Goal: Feedback & Contribution: Contribute content

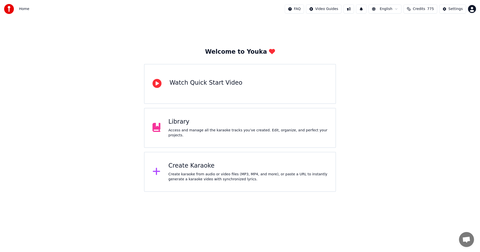
click at [182, 126] on div "Library" at bounding box center [248, 122] width 159 height 8
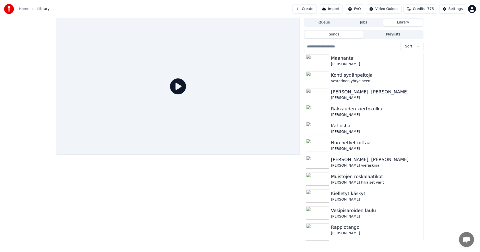
click at [327, 45] on input "search" at bounding box center [352, 46] width 97 height 9
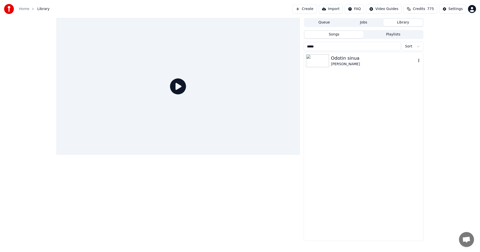
type input "*****"
click at [315, 62] on img at bounding box center [317, 60] width 23 height 13
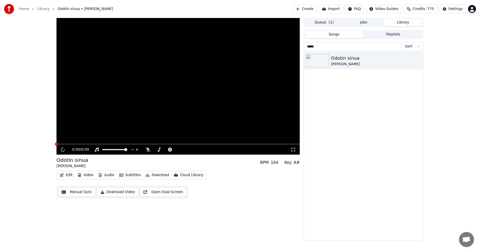
click at [24, 184] on div "0:00 / 0:00 Odotin sinua [PERSON_NAME] BPM 164 Key A# Edit Video Audio Subtitle…" at bounding box center [240, 129] width 480 height 223
click at [344, 59] on div "Odotin sinua" at bounding box center [373, 58] width 85 height 7
click at [418, 61] on icon "button" at bounding box center [418, 61] width 5 height 4
click at [422, 86] on div "Open Directory" at bounding box center [420, 86] width 39 height 8
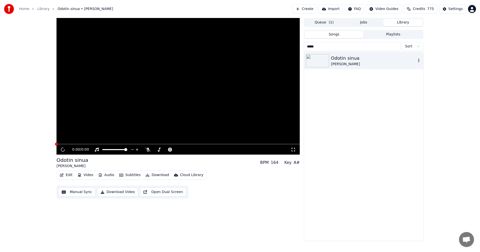
click at [343, 58] on div "Odotin sinua" at bounding box center [373, 58] width 85 height 7
click at [360, 23] on button "Jobs" at bounding box center [364, 22] width 40 height 7
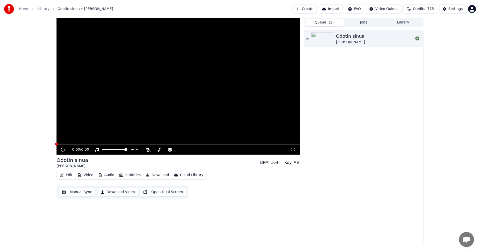
click at [317, 24] on button "Queue ( 1 )" at bounding box center [325, 22] width 40 height 7
click at [318, 38] on img at bounding box center [322, 38] width 23 height 13
click at [417, 39] on icon at bounding box center [417, 39] width 4 height 4
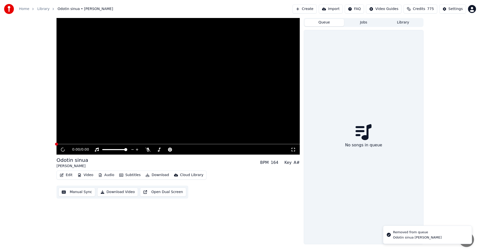
click at [454, 60] on div "0:00 / 0:00 Odotin sinua [PERSON_NAME] BPM 164 Key A# Edit Video Audio Subtitle…" at bounding box center [240, 131] width 480 height 227
click at [408, 23] on button "Library" at bounding box center [403, 22] width 40 height 7
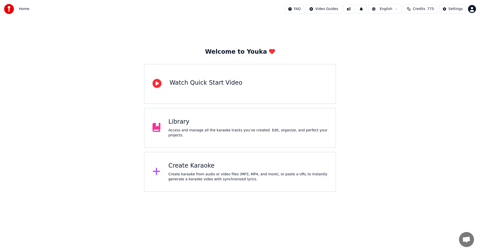
click at [182, 129] on div "Library Access and manage all the karaoke tracks you’ve created. Edit, organize…" at bounding box center [248, 128] width 159 height 20
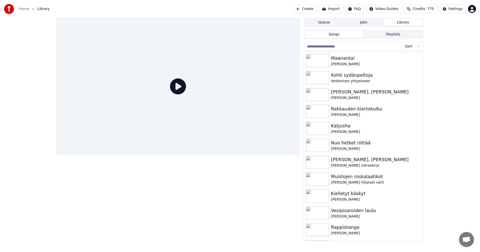
click at [329, 47] on input "search" at bounding box center [352, 46] width 97 height 9
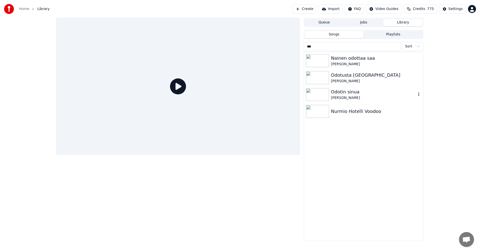
type input "***"
click at [320, 92] on img at bounding box center [317, 94] width 23 height 13
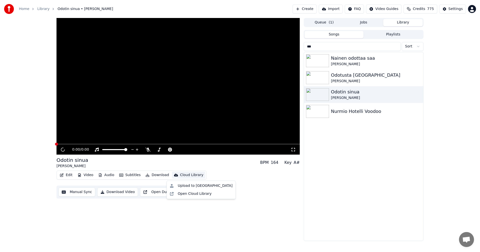
click at [186, 175] on div "Cloud Library" at bounding box center [191, 175] width 23 height 5
click at [187, 193] on div "Open Cloud Library" at bounding box center [195, 194] width 34 height 5
click at [327, 79] on img at bounding box center [317, 77] width 23 height 13
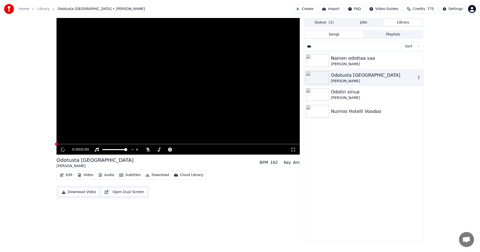
click at [327, 79] on img at bounding box center [317, 77] width 23 height 13
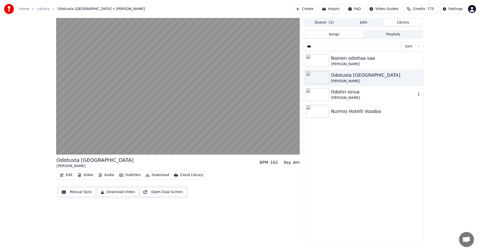
click at [326, 94] on img at bounding box center [317, 94] width 23 height 13
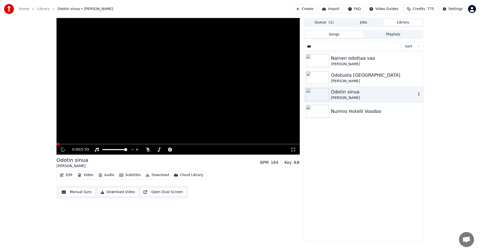
click at [326, 94] on img at bounding box center [317, 94] width 23 height 13
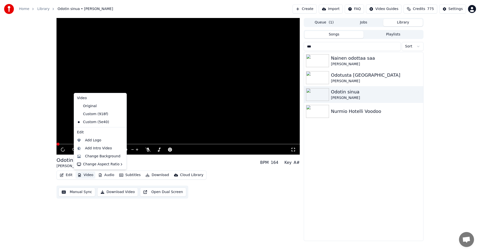
click at [90, 176] on button "Video" at bounding box center [86, 175] width 20 height 7
click at [95, 116] on div "Custom (918f)" at bounding box center [96, 114] width 43 height 8
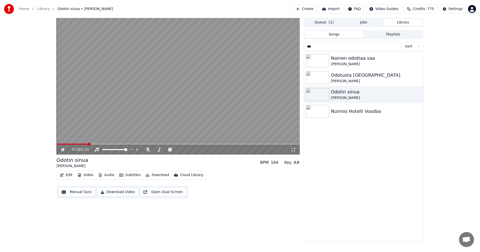
click at [71, 175] on button "Edit" at bounding box center [66, 175] width 17 height 7
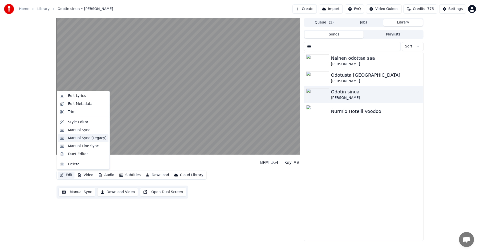
click at [93, 140] on div "Manual Sync (Legacy)" at bounding box center [87, 138] width 39 height 5
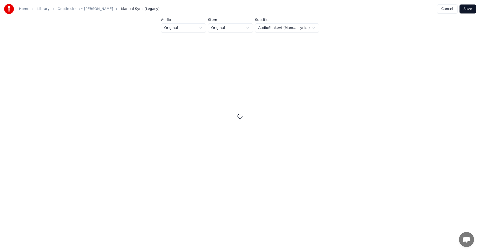
click at [454, 11] on button "Cancel" at bounding box center [447, 9] width 20 height 9
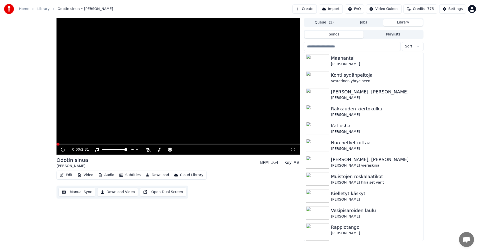
click at [88, 176] on button "Video" at bounding box center [86, 175] width 20 height 7
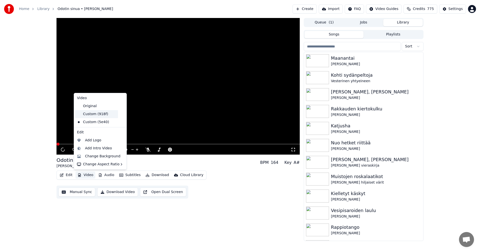
click at [100, 115] on div "Custom (918f)" at bounding box center [96, 114] width 43 height 8
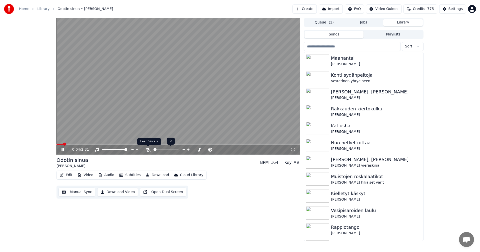
click at [149, 148] on icon at bounding box center [148, 150] width 5 height 4
click at [58, 144] on span at bounding box center [58, 144] width 2 height 1
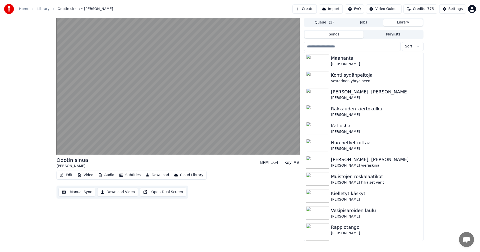
click at [89, 174] on button "Video" at bounding box center [86, 175] width 20 height 7
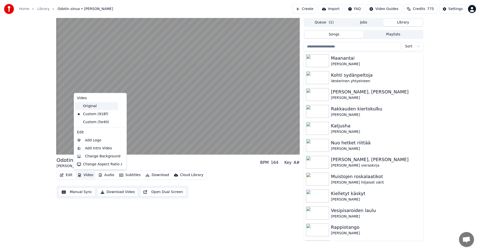
click at [93, 107] on div "Original" at bounding box center [96, 106] width 43 height 8
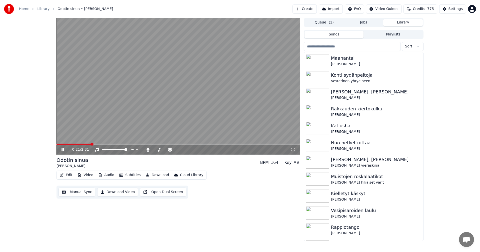
click at [70, 176] on button "Edit" at bounding box center [66, 175] width 17 height 7
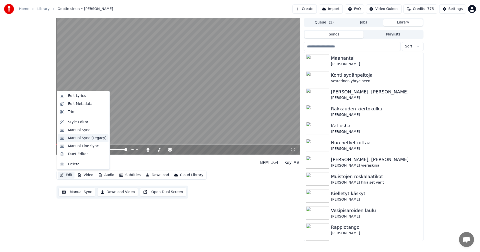
click at [95, 138] on div "Manual Sync (Legacy)" at bounding box center [87, 138] width 39 height 5
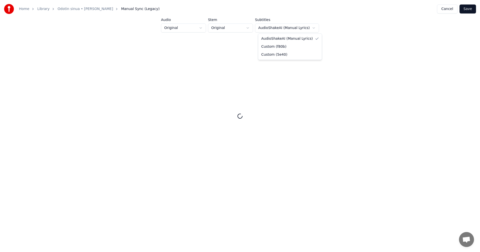
click at [311, 28] on html "Home Library Odotin sinua • Laila Kinnunen Manual Sync (Legacy) Cancel Save Aud…" at bounding box center [240, 100] width 480 height 200
click at [305, 30] on html "Home Library Odotin sinua • Laila Kinnunen Manual Sync (Legacy) Cancel Save Aud…" at bounding box center [240, 100] width 480 height 200
click at [305, 29] on html "Home Library Odotin sinua • Laila Kinnunen Manual Sync (Legacy) Cancel Save Aud…" at bounding box center [240, 100] width 480 height 200
click at [450, 9] on button "Cancel" at bounding box center [447, 9] width 20 height 9
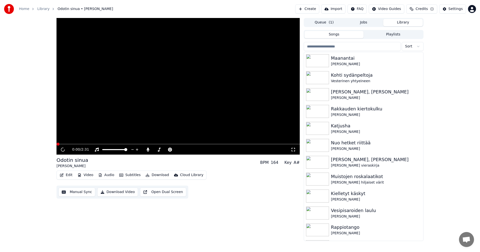
click at [93, 176] on button "Video" at bounding box center [86, 175] width 20 height 7
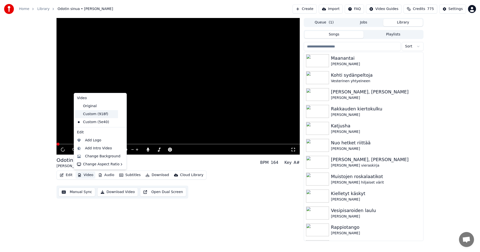
click at [103, 116] on div "Custom (918f)" at bounding box center [96, 114] width 43 height 8
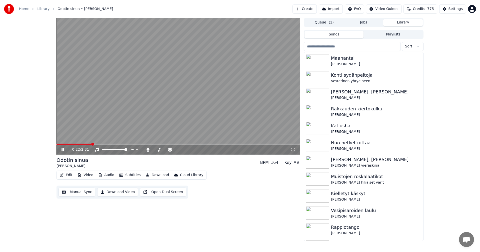
click at [91, 145] on span at bounding box center [178, 144] width 243 height 1
click at [63, 150] on icon at bounding box center [63, 149] width 3 height 3
click at [148, 149] on icon at bounding box center [148, 150] width 3 height 4
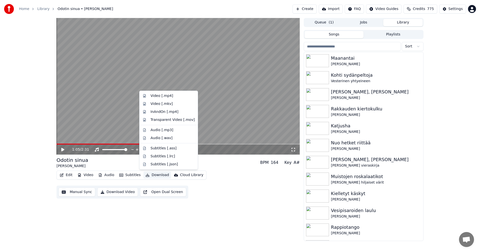
click at [160, 174] on button "Download" at bounding box center [158, 175] width 28 height 7
click at [170, 98] on div "Video [.mp4]" at bounding box center [162, 96] width 23 height 5
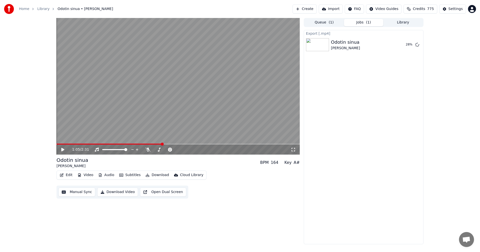
click at [400, 23] on button "Library" at bounding box center [403, 22] width 40 height 7
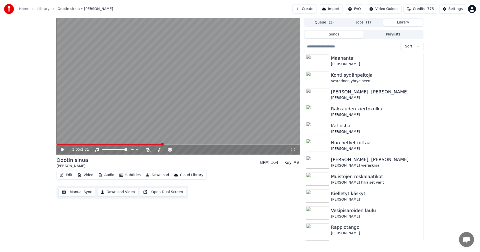
click at [319, 48] on input "search" at bounding box center [352, 46] width 97 height 9
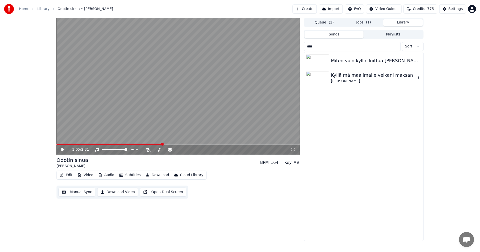
type input "****"
click at [326, 79] on img at bounding box center [317, 77] width 23 height 13
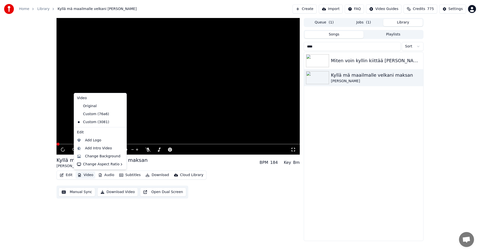
click at [88, 177] on button "Video" at bounding box center [86, 175] width 20 height 7
click at [99, 113] on div "Custom (76a6)" at bounding box center [96, 114] width 43 height 8
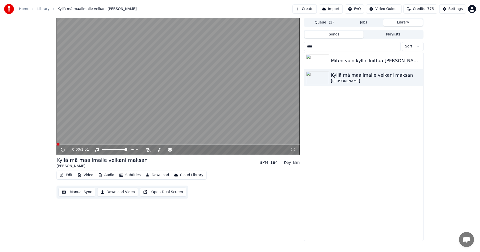
click at [83, 145] on span at bounding box center [178, 144] width 243 height 1
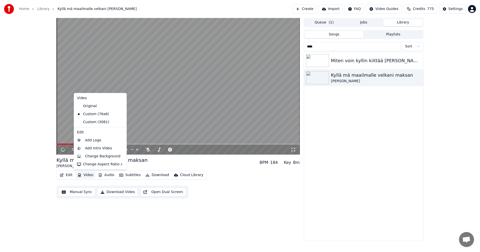
click at [85, 176] on button "Video" at bounding box center [86, 175] width 20 height 7
click at [98, 108] on div "Original" at bounding box center [96, 106] width 43 height 8
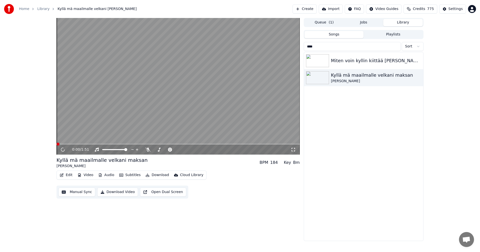
click at [83, 176] on button "Video" at bounding box center [86, 175] width 20 height 7
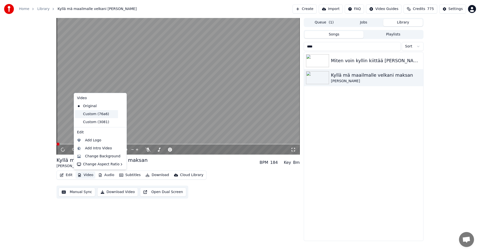
click at [99, 115] on div "Custom (76a6)" at bounding box center [96, 114] width 43 height 8
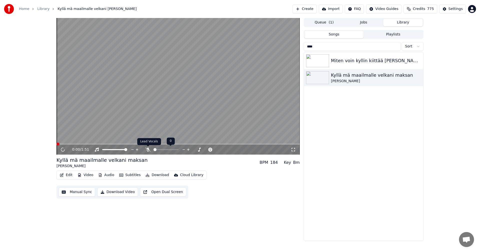
click at [148, 150] on icon at bounding box center [148, 150] width 5 height 4
click at [65, 144] on span at bounding box center [178, 144] width 243 height 1
click at [73, 145] on div "0:04 / 1:51" at bounding box center [178, 150] width 243 height 10
click at [84, 145] on span at bounding box center [178, 144] width 243 height 1
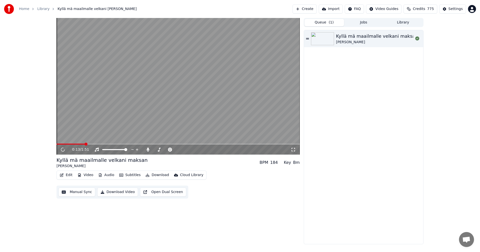
click at [321, 22] on button "Queue ( 1 )" at bounding box center [325, 22] width 40 height 7
click at [416, 39] on icon at bounding box center [417, 39] width 4 height 4
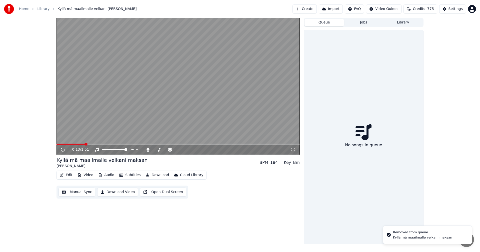
click at [402, 22] on button "Library" at bounding box center [403, 22] width 40 height 7
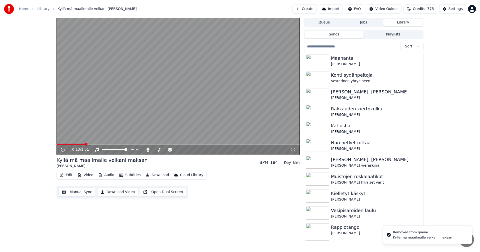
click at [327, 45] on input "search" at bounding box center [352, 46] width 97 height 9
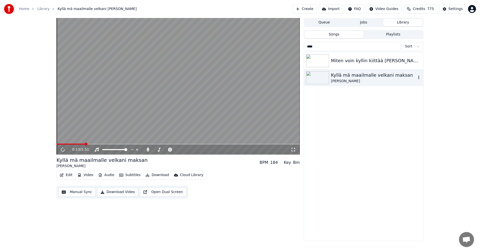
type input "****"
click at [314, 81] on img at bounding box center [317, 77] width 23 height 13
click at [316, 79] on img at bounding box center [317, 77] width 23 height 13
click at [382, 78] on div "Kyllä mä maailmalle velkani maksan" at bounding box center [373, 75] width 85 height 7
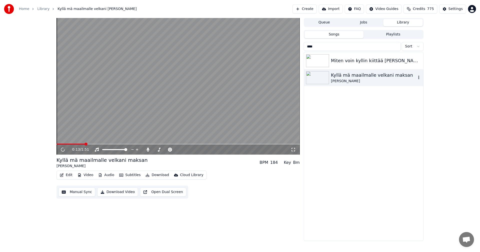
click at [382, 78] on div "Kyllä mä maailmalle velkani maksan" at bounding box center [373, 75] width 85 height 7
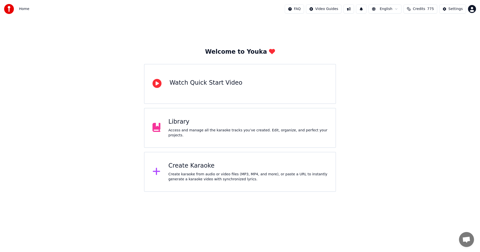
click at [192, 123] on div "Library" at bounding box center [248, 122] width 159 height 8
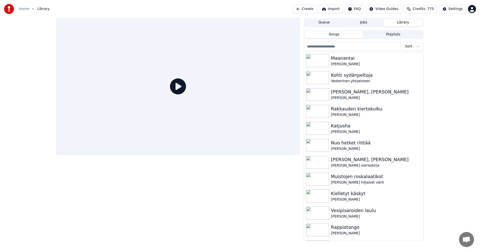
click at [331, 45] on input "search" at bounding box center [352, 46] width 97 height 9
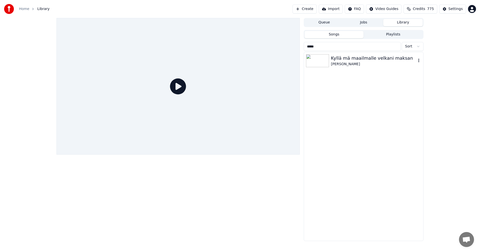
type input "*****"
click at [355, 60] on div "Kyllä mä maailmalle velkani maksan" at bounding box center [373, 58] width 85 height 7
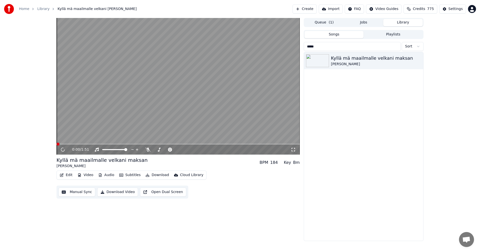
click at [86, 176] on button "Video" at bounding box center [86, 175] width 20 height 7
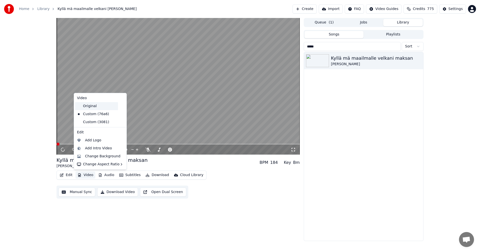
click at [94, 107] on div "Original" at bounding box center [96, 106] width 43 height 8
click at [88, 176] on button "Video" at bounding box center [86, 175] width 20 height 7
click at [96, 123] on div "Custom (3081)" at bounding box center [96, 122] width 43 height 8
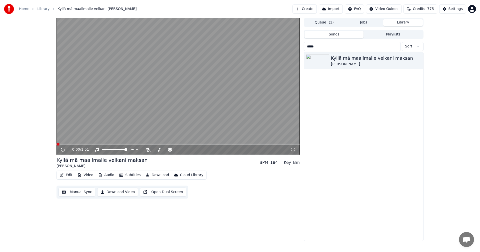
click at [86, 176] on button "Video" at bounding box center [86, 175] width 20 height 7
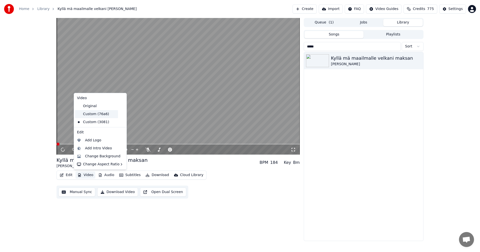
click at [103, 115] on div "Custom (76a6)" at bounding box center [96, 114] width 43 height 8
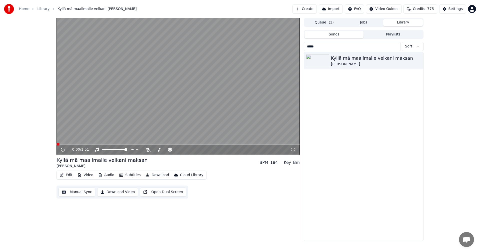
click at [82, 145] on span at bounding box center [178, 144] width 243 height 1
click at [147, 149] on icon at bounding box center [148, 150] width 5 height 4
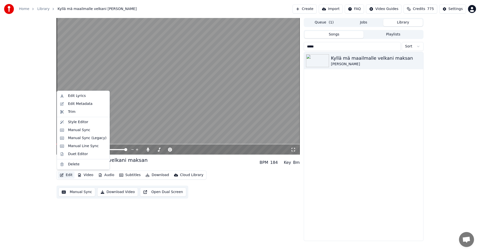
click at [69, 174] on button "Edit" at bounding box center [66, 175] width 17 height 7
click at [83, 96] on div "Edit Lyrics" at bounding box center [87, 96] width 39 height 5
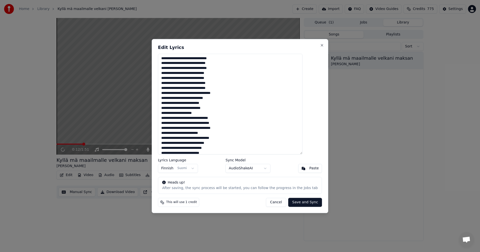
click at [303, 203] on button "Save and Sync" at bounding box center [305, 202] width 34 height 9
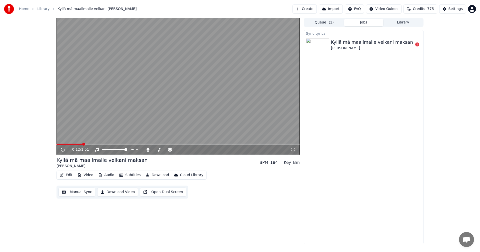
click at [361, 45] on div "Kyllä mä maailmalle velkani maksan Tuomari Nurmio" at bounding box center [372, 45] width 82 height 12
click at [62, 150] on icon at bounding box center [63, 149] width 5 height 5
click at [418, 45] on icon at bounding box center [417, 45] width 4 height 4
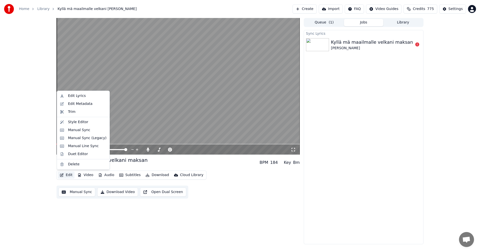
click at [68, 175] on button "Edit" at bounding box center [66, 175] width 17 height 7
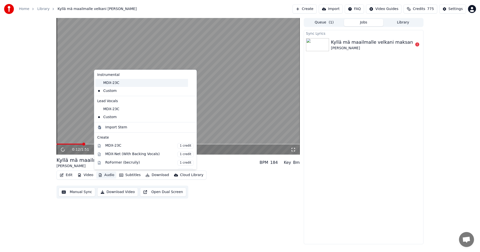
click at [116, 85] on div "MDX-23C" at bounding box center [141, 83] width 93 height 8
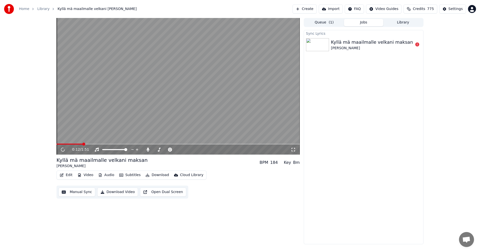
click at [107, 176] on button "Audio" at bounding box center [106, 175] width 20 height 7
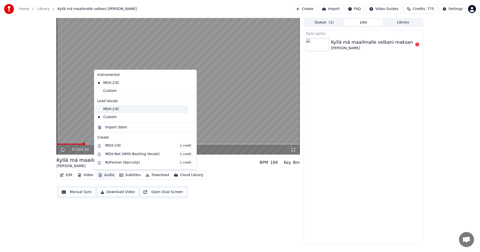
click at [112, 109] on div "MDX-23C" at bounding box center [141, 109] width 93 height 8
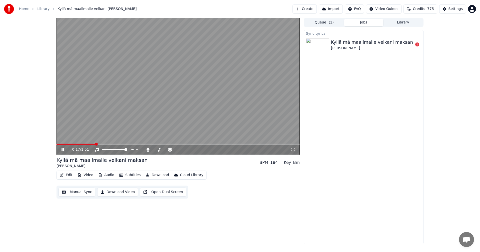
click at [62, 151] on icon at bounding box center [63, 149] width 3 height 3
click at [70, 175] on button "Edit" at bounding box center [66, 175] width 17 height 7
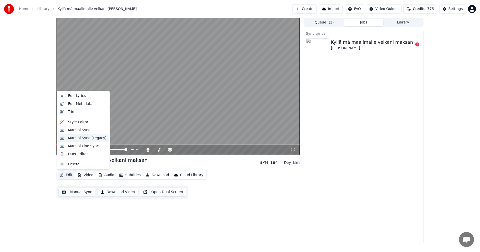
click at [78, 139] on div "Manual Sync (Legacy)" at bounding box center [87, 138] width 39 height 5
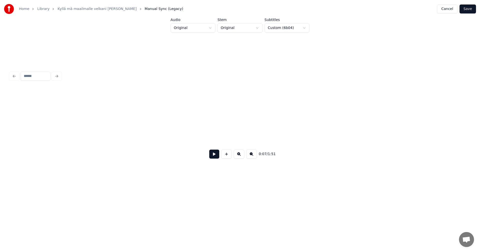
scroll to position [0, 682]
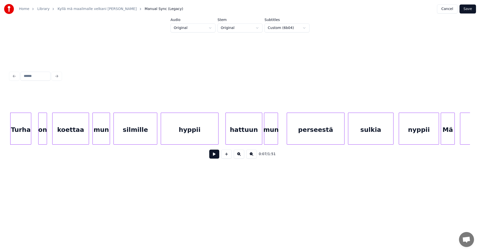
click at [215, 156] on button at bounding box center [214, 154] width 10 height 9
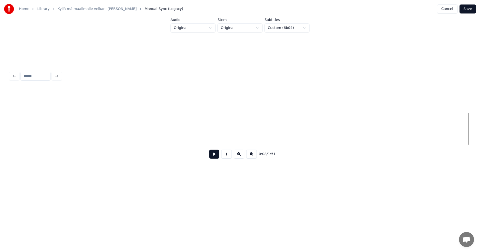
scroll to position [0, 0]
click at [296, 145] on div at bounding box center [240, 129] width 460 height 32
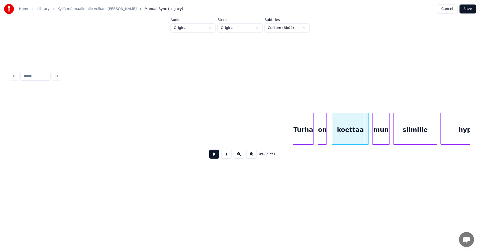
click at [300, 137] on div "Turha" at bounding box center [303, 130] width 21 height 34
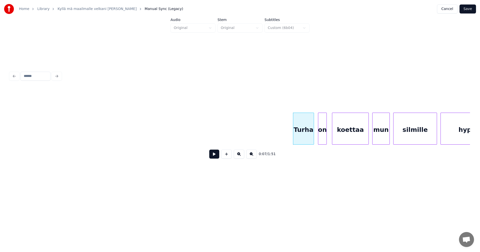
click at [216, 157] on button at bounding box center [214, 154] width 10 height 9
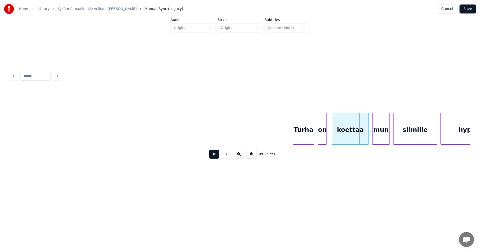
click at [216, 157] on button at bounding box center [214, 154] width 10 height 9
click at [303, 136] on div "Turha" at bounding box center [303, 130] width 21 height 34
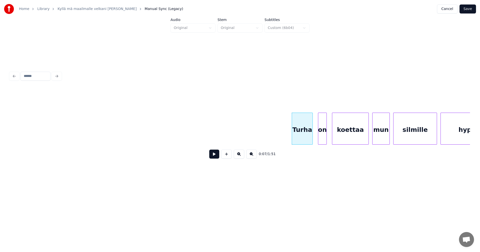
click at [213, 157] on button at bounding box center [214, 154] width 10 height 9
click at [214, 156] on button at bounding box center [214, 154] width 10 height 9
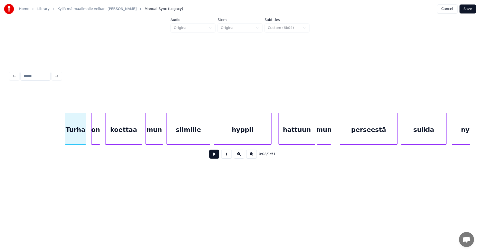
scroll to position [0, 656]
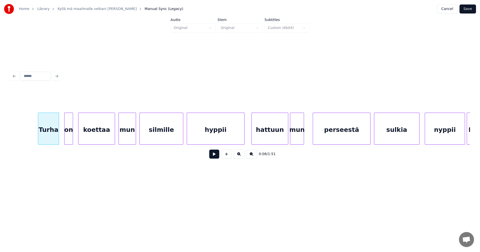
click at [467, 11] on button "Save" at bounding box center [468, 9] width 17 height 9
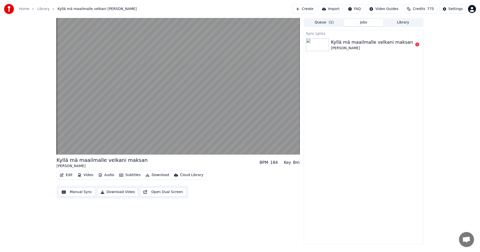
click at [107, 176] on button "Audio" at bounding box center [106, 175] width 20 height 7
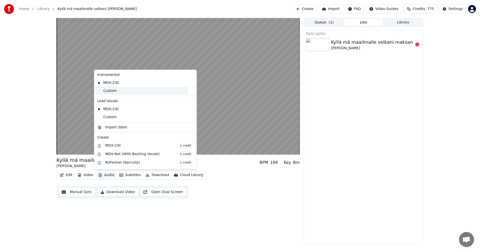
click at [114, 91] on div "Custom" at bounding box center [141, 91] width 93 height 8
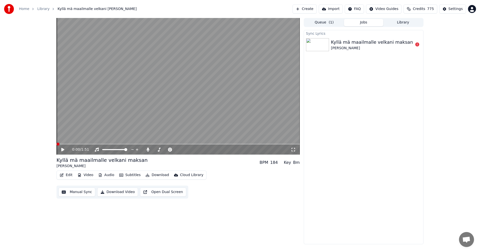
click at [77, 144] on span at bounding box center [178, 144] width 243 height 1
click at [105, 175] on button "Audio" at bounding box center [106, 175] width 20 height 7
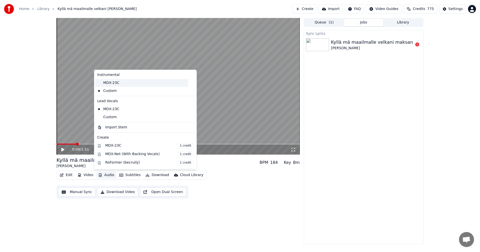
click at [114, 85] on div "MDX-23C" at bounding box center [141, 83] width 93 height 8
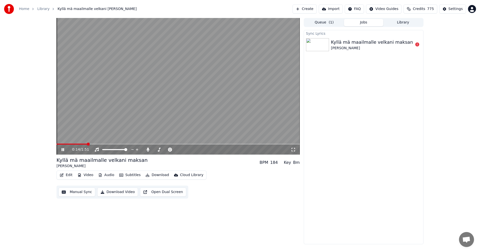
click at [58, 144] on span at bounding box center [72, 144] width 31 height 1
click at [63, 150] on icon at bounding box center [67, 150] width 12 height 4
click at [93, 175] on button "Video" at bounding box center [86, 175] width 20 height 7
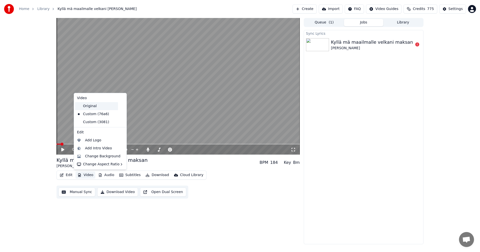
click at [97, 109] on div "Original" at bounding box center [96, 106] width 43 height 8
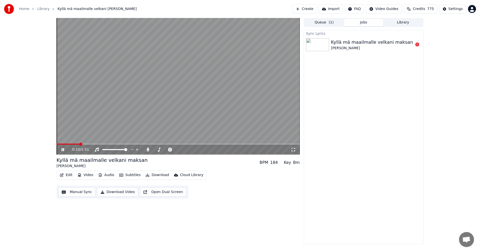
click at [62, 150] on icon at bounding box center [63, 149] width 3 height 3
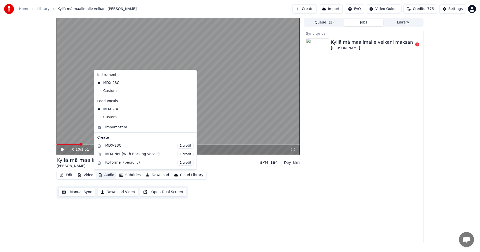
click at [106, 175] on button "Audio" at bounding box center [106, 175] width 20 height 7
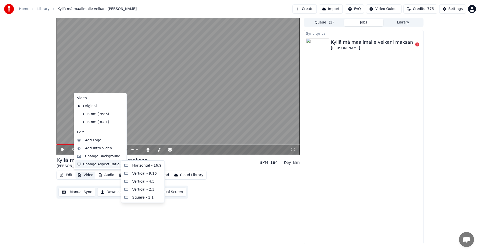
click at [207, 160] on div "Kyllä mä maailmalle velkani maksan Tuomari Nurmio BPM 184 Key Bm" at bounding box center [178, 163] width 243 height 12
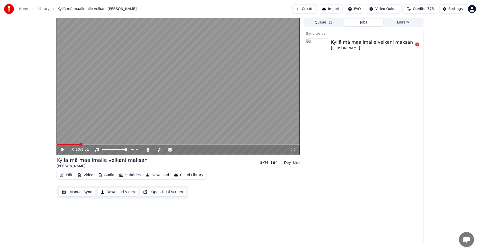
click at [71, 175] on button "Edit" at bounding box center [66, 175] width 17 height 7
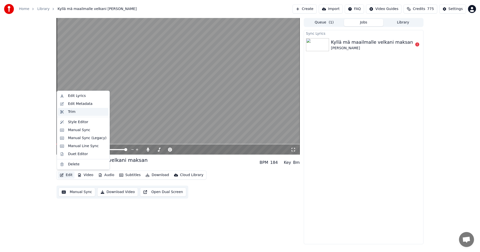
click at [78, 112] on div "Trim" at bounding box center [87, 112] width 39 height 5
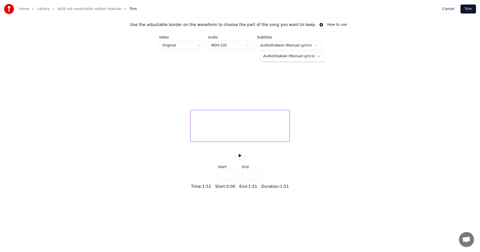
click at [314, 45] on html "Home Library Kyllä mä maailmalle velkani maksan Trim Cancel Trim Use the adjust…" at bounding box center [240, 95] width 480 height 190
click at [446, 10] on button "Cancel" at bounding box center [448, 9] width 20 height 9
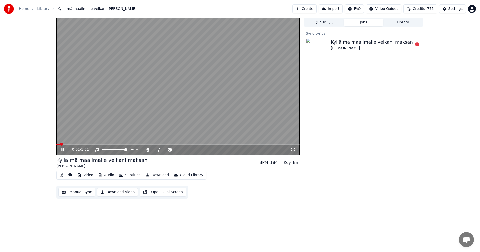
click at [63, 151] on icon at bounding box center [63, 149] width 3 height 3
click at [70, 175] on button "Edit" at bounding box center [66, 175] width 17 height 7
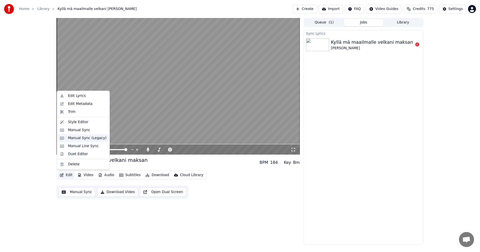
click at [86, 139] on div "Manual Sync (Legacy)" at bounding box center [87, 138] width 39 height 5
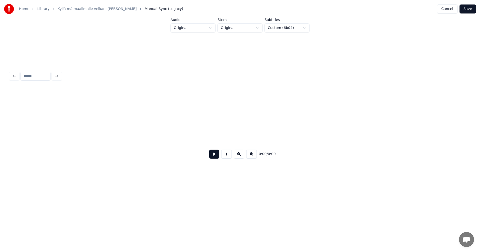
scroll to position [0, 684]
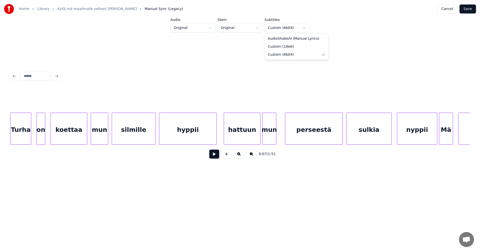
click at [303, 29] on html "Home Library Kyllä mä maailmalle velkani maksan • Tuomari Nurmio Manual Sync (L…" at bounding box center [240, 100] width 480 height 200
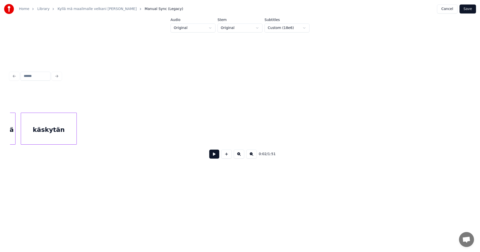
scroll to position [0, 245]
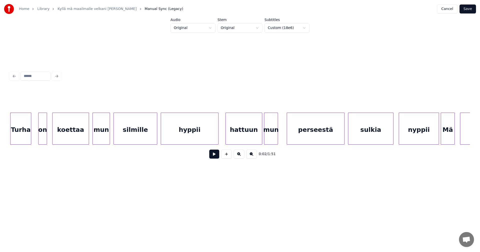
click at [212, 157] on button at bounding box center [214, 154] width 10 height 9
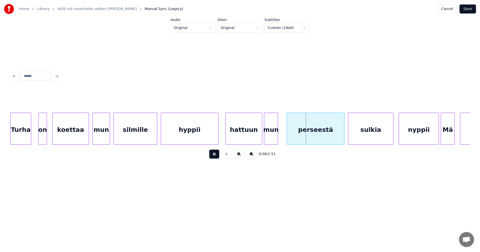
click at [215, 155] on button at bounding box center [214, 154] width 10 height 9
click at [252, 129] on div "hattuun" at bounding box center [242, 130] width 36 height 34
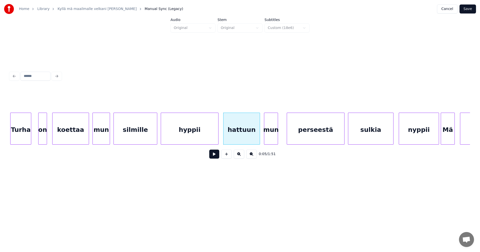
click at [217, 155] on button at bounding box center [214, 154] width 10 height 9
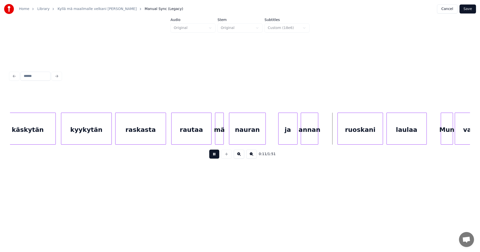
click at [217, 155] on button at bounding box center [214, 154] width 10 height 9
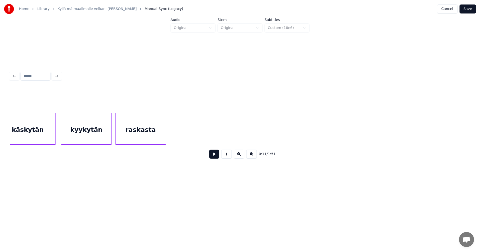
scroll to position [0, 303]
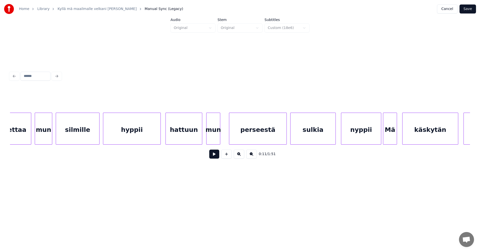
click at [394, 131] on div "Mä" at bounding box center [390, 130] width 14 height 34
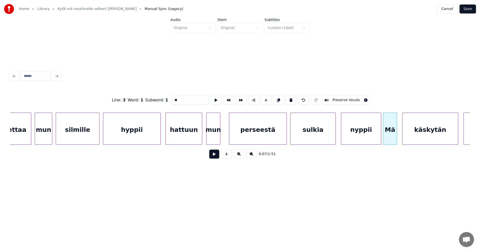
click at [175, 98] on input "**" at bounding box center [190, 100] width 38 height 9
click at [192, 136] on div "hattuun" at bounding box center [184, 130] width 36 height 34
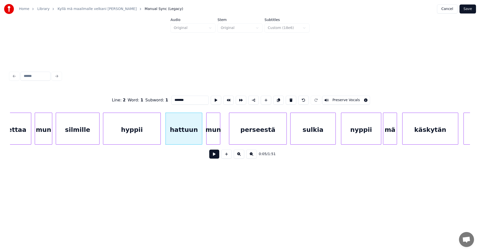
type input "*******"
click at [213, 156] on button at bounding box center [214, 154] width 10 height 9
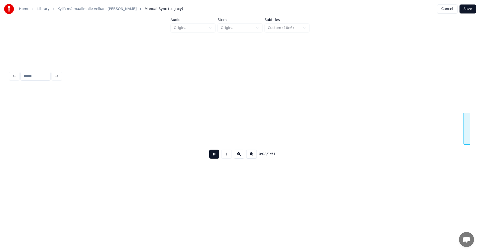
scroll to position [0, 763]
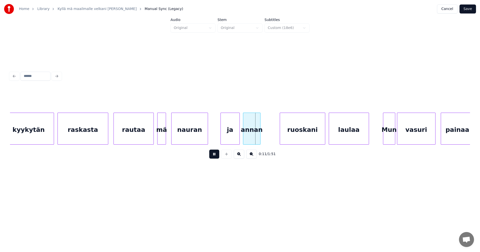
click at [215, 156] on button at bounding box center [214, 154] width 10 height 9
click at [226, 136] on div "ja" at bounding box center [229, 130] width 19 height 34
click at [216, 155] on button at bounding box center [214, 154] width 10 height 9
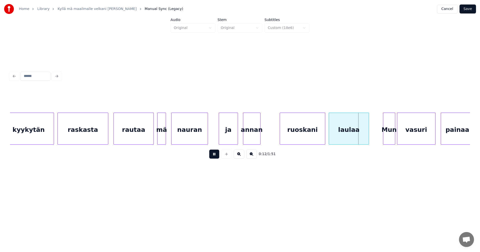
click at [216, 155] on button at bounding box center [214, 154] width 10 height 9
click at [227, 135] on div "ja" at bounding box center [228, 130] width 19 height 34
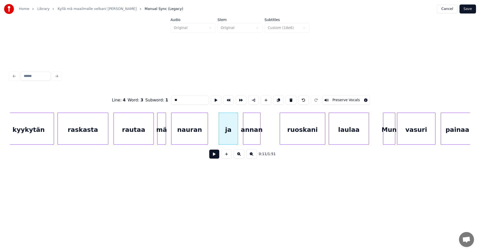
click at [251, 138] on div "annan" at bounding box center [251, 130] width 17 height 34
click at [294, 139] on div "ruoskani" at bounding box center [302, 130] width 45 height 34
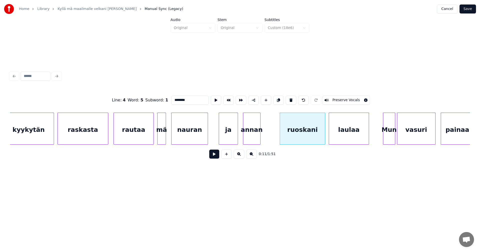
click at [388, 137] on div "Mun" at bounding box center [389, 130] width 12 height 34
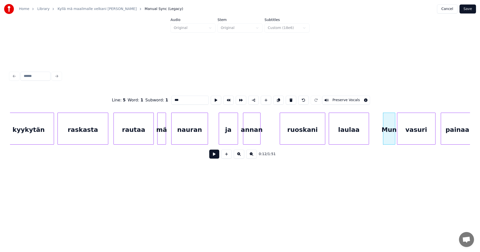
click at [176, 98] on input "***" at bounding box center [190, 100] width 38 height 9
type input "***"
click at [212, 157] on button at bounding box center [214, 154] width 10 height 9
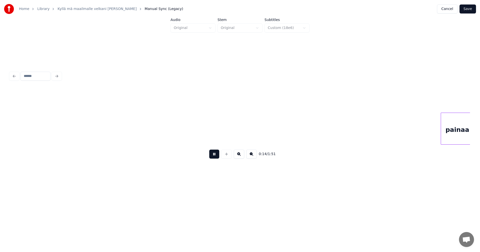
scroll to position [0, 1223]
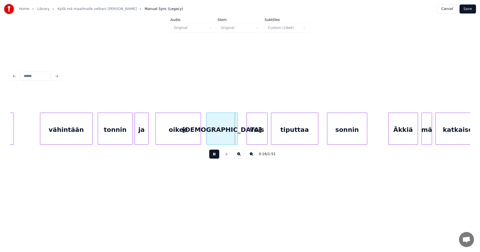
click at [211, 155] on button at bounding box center [214, 154] width 10 height 9
click at [190, 132] on div "oikee" at bounding box center [178, 130] width 45 height 34
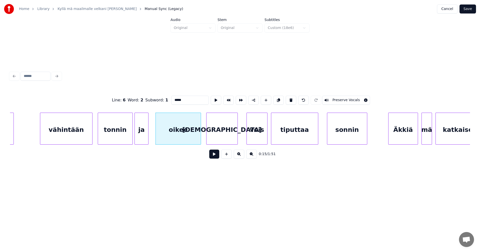
click at [212, 155] on button at bounding box center [214, 154] width 10 height 9
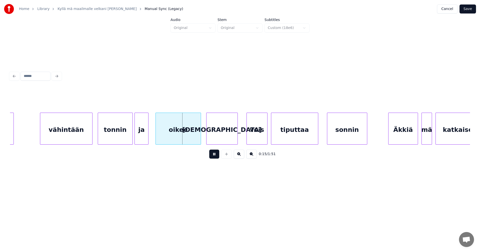
click at [213, 156] on button at bounding box center [214, 154] width 10 height 9
click at [220, 140] on div "suora" at bounding box center [221, 130] width 31 height 34
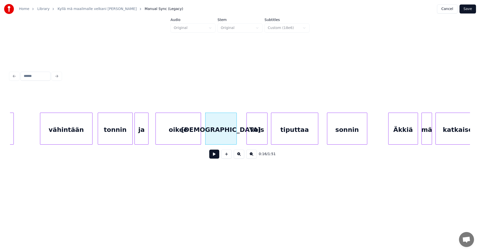
click at [215, 155] on button at bounding box center [214, 154] width 10 height 9
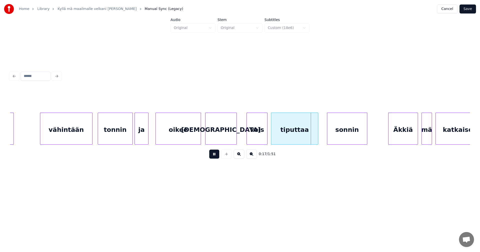
drag, startPoint x: 217, startPoint y: 154, endPoint x: 230, endPoint y: 152, distance: 12.7
click at [217, 154] on button at bounding box center [214, 154] width 10 height 9
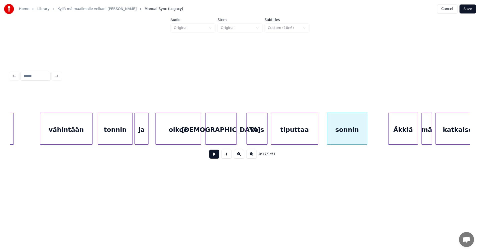
click at [264, 139] on div "vois" at bounding box center [257, 130] width 21 height 34
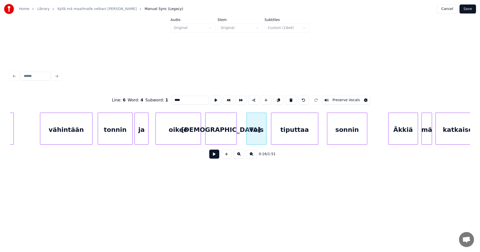
click at [265, 139] on div at bounding box center [266, 129] width 2 height 32
click at [217, 157] on button at bounding box center [214, 154] width 10 height 9
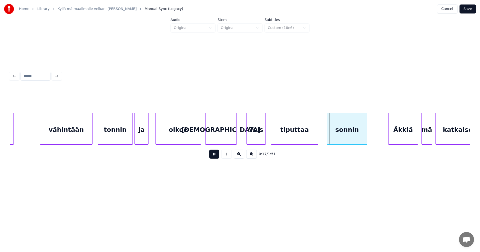
click at [217, 157] on button at bounding box center [214, 154] width 10 height 9
click at [308, 135] on div "tiputtaa" at bounding box center [294, 130] width 47 height 34
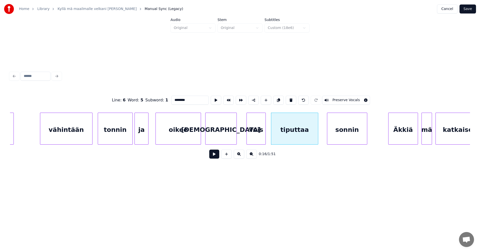
click at [218, 156] on button at bounding box center [214, 154] width 10 height 9
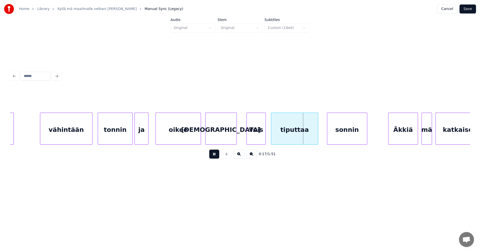
click at [218, 156] on button at bounding box center [214, 154] width 10 height 9
click at [327, 139] on div "sonnin" at bounding box center [346, 130] width 40 height 34
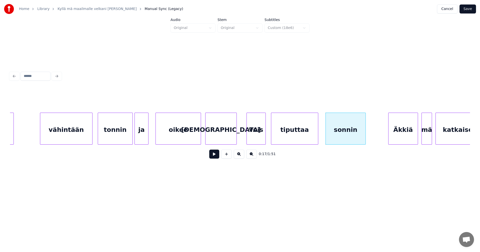
click at [217, 155] on button at bounding box center [214, 154] width 10 height 9
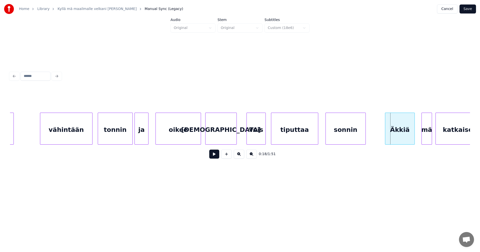
click at [399, 140] on div "Äkkiä" at bounding box center [399, 130] width 29 height 34
click at [425, 136] on div "mä" at bounding box center [426, 130] width 10 height 34
click at [397, 132] on div "Äkkiä" at bounding box center [400, 130] width 29 height 34
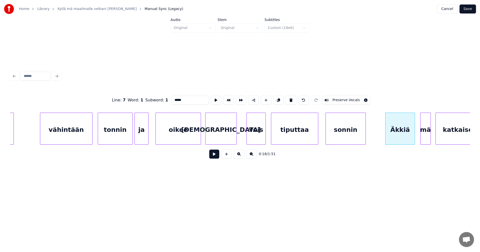
click at [175, 98] on input "*****" at bounding box center [190, 100] width 38 height 9
type input "*****"
click at [215, 157] on button at bounding box center [214, 154] width 10 height 9
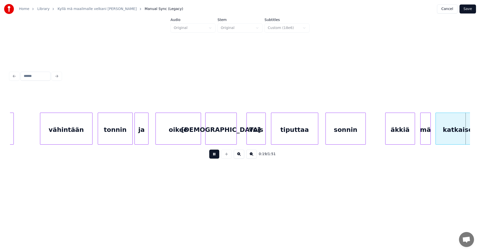
click at [215, 157] on button at bounding box center [214, 154] width 10 height 9
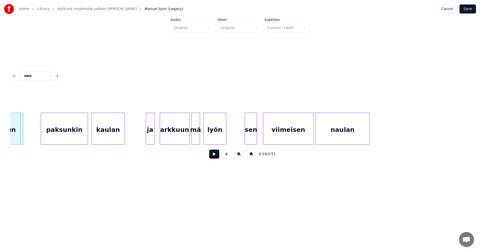
scroll to position [0, 1282]
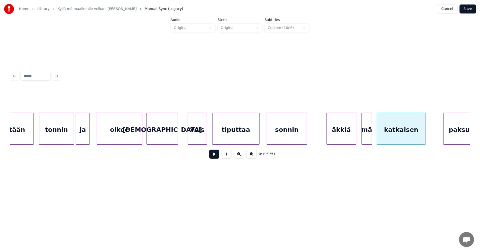
click at [351, 137] on div "äkkiä" at bounding box center [341, 130] width 29 height 34
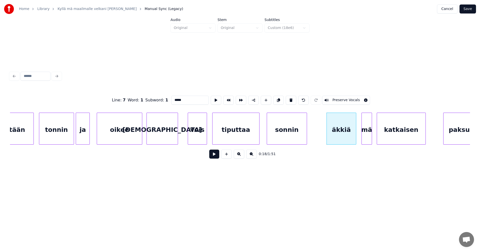
click at [181, 98] on input "*****" at bounding box center [190, 100] width 38 height 9
click at [338, 142] on div "äkkii" at bounding box center [341, 130] width 29 height 34
type input "*****"
click at [217, 154] on button at bounding box center [214, 154] width 10 height 9
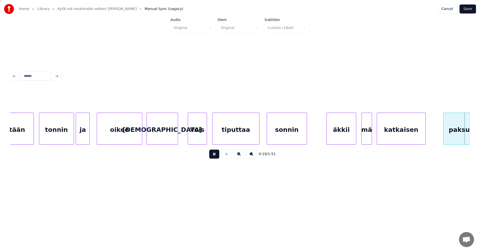
scroll to position [0, 1742]
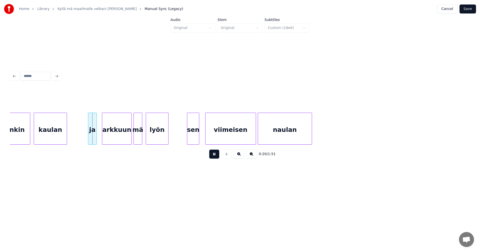
click at [217, 154] on button at bounding box center [214, 154] width 10 height 9
click at [91, 129] on div "ja" at bounding box center [90, 130] width 8 height 34
click at [118, 136] on div "arkkuun" at bounding box center [116, 130] width 29 height 34
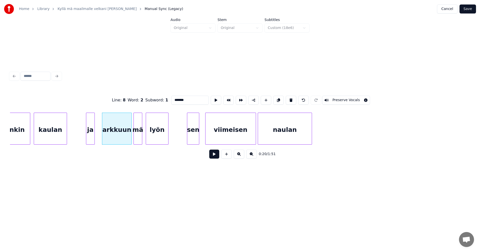
click at [215, 157] on button at bounding box center [214, 154] width 10 height 9
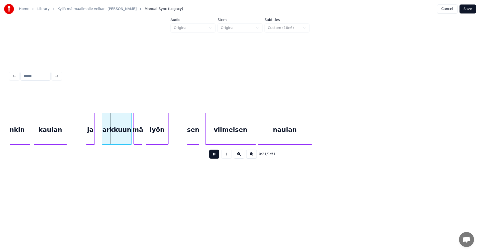
click at [215, 157] on button at bounding box center [214, 154] width 10 height 9
click at [122, 129] on div "arkkuun" at bounding box center [114, 130] width 29 height 34
click at [216, 157] on button at bounding box center [214, 154] width 10 height 9
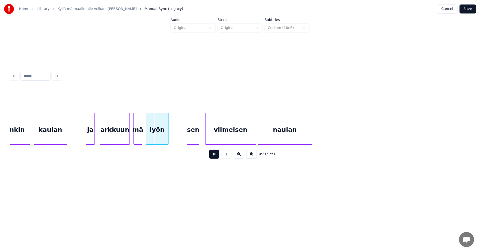
click at [216, 157] on button at bounding box center [214, 154] width 10 height 9
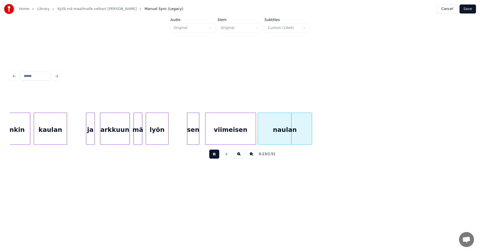
click at [217, 156] on button at bounding box center [214, 154] width 10 height 9
click at [222, 141] on div "viimeisen" at bounding box center [231, 130] width 50 height 34
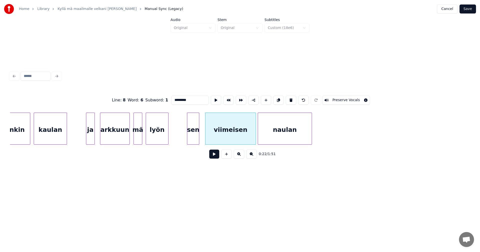
click at [212, 156] on button at bounding box center [214, 154] width 10 height 9
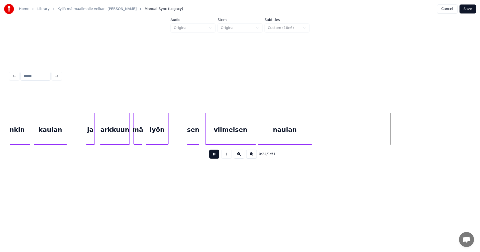
drag, startPoint x: 215, startPoint y: 156, endPoint x: 256, endPoint y: 149, distance: 42.3
click at [215, 156] on button at bounding box center [214, 154] width 10 height 9
click at [284, 140] on div "naulan" at bounding box center [285, 130] width 54 height 34
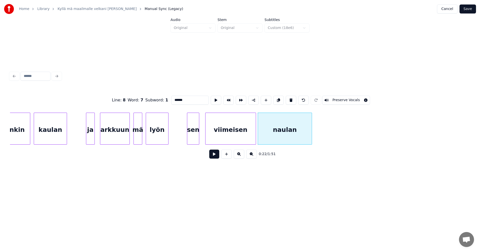
click at [215, 158] on button at bounding box center [214, 154] width 10 height 9
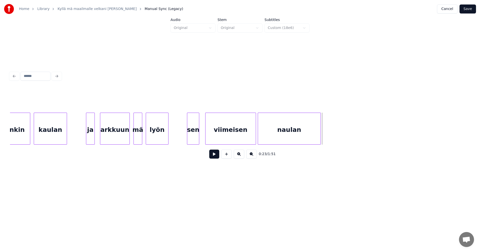
click at [320, 139] on div at bounding box center [320, 129] width 2 height 32
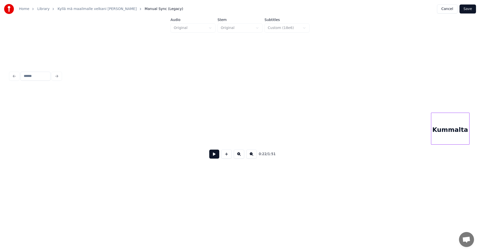
scroll to position [0, 2950]
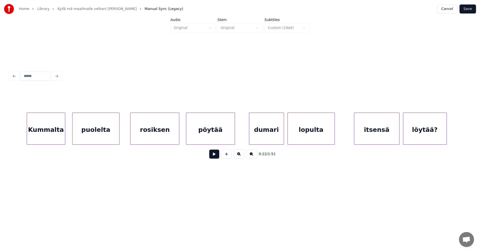
click at [56, 128] on div "Kummalta" at bounding box center [46, 130] width 38 height 34
click at [89, 131] on div "puolelta" at bounding box center [96, 130] width 47 height 34
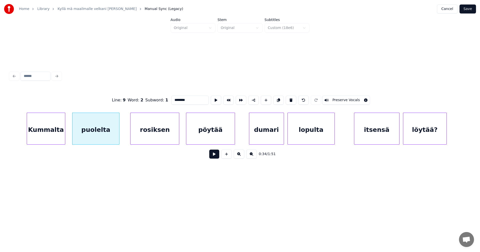
click at [132, 134] on div at bounding box center [132, 129] width 2 height 32
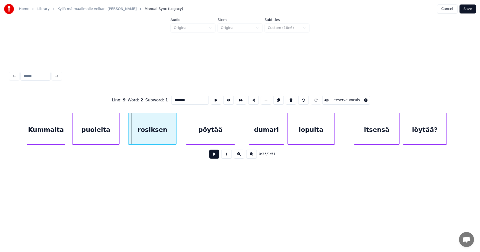
click at [132, 135] on div "rosiksen" at bounding box center [153, 130] width 48 height 34
click at [204, 138] on div "pöytää" at bounding box center [210, 130] width 49 height 34
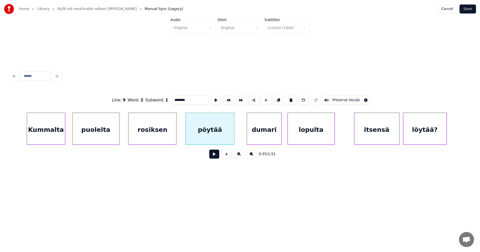
click at [270, 138] on div "dumari" at bounding box center [264, 130] width 35 height 34
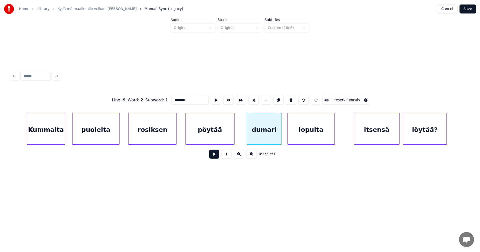
click at [307, 138] on div "lopulta" at bounding box center [311, 130] width 47 height 34
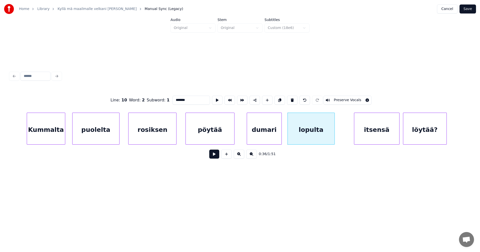
click at [271, 137] on div "dumari" at bounding box center [264, 130] width 35 height 34
type input "******"
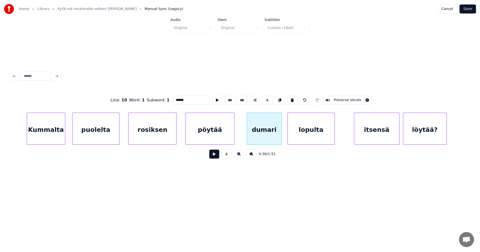
click at [217, 155] on button at bounding box center [214, 154] width 10 height 9
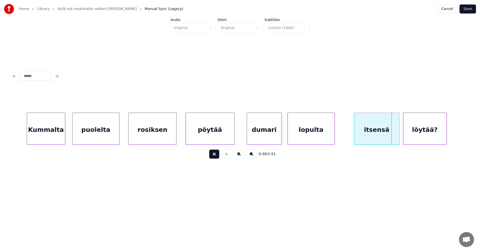
click at [217, 155] on button at bounding box center [214, 154] width 10 height 9
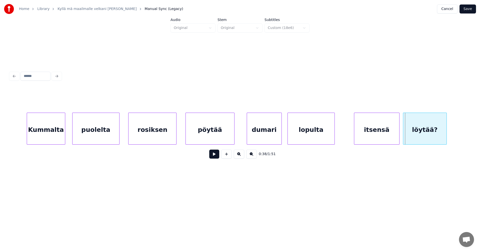
click at [382, 136] on div "itsensä" at bounding box center [376, 130] width 45 height 34
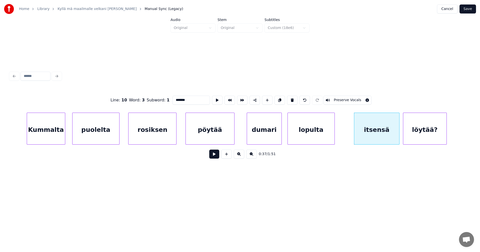
click at [217, 156] on button at bounding box center [214, 154] width 10 height 9
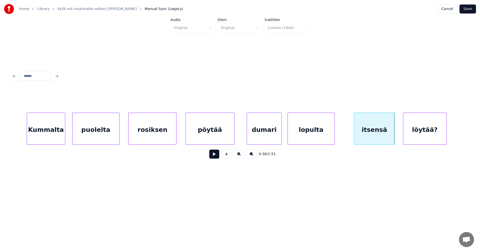
click at [394, 137] on div at bounding box center [394, 129] width 2 height 32
click at [365, 137] on div "itsensä" at bounding box center [373, 130] width 41 height 34
click at [216, 157] on button at bounding box center [214, 154] width 10 height 9
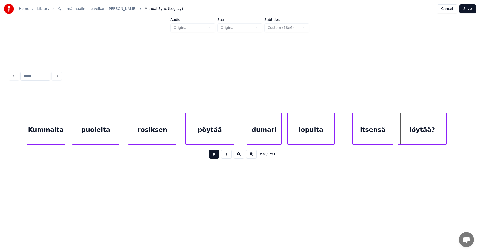
click at [398, 133] on div at bounding box center [399, 129] width 2 height 32
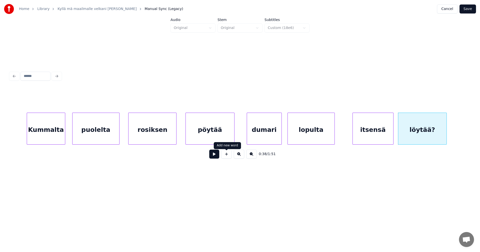
click at [218, 157] on button at bounding box center [214, 154] width 10 height 9
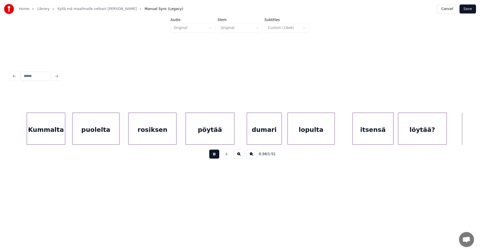
scroll to position [0, 3410]
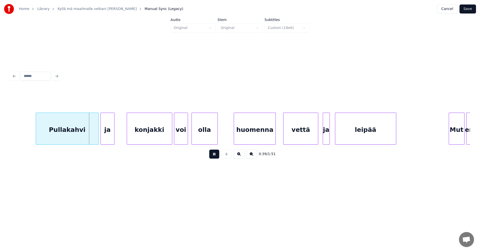
click at [218, 157] on button at bounding box center [214, 154] width 10 height 9
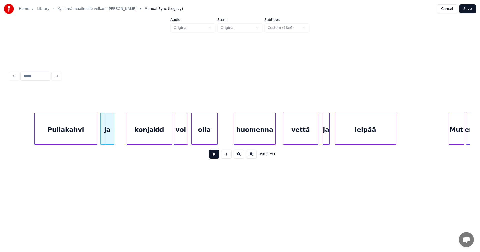
click at [57, 133] on div "Pullakahvi" at bounding box center [66, 130] width 63 height 34
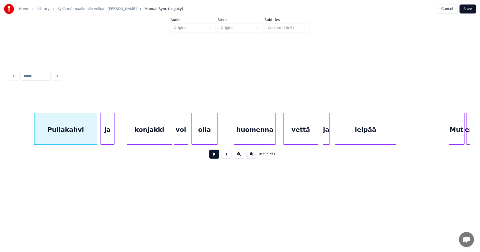
click at [217, 158] on button at bounding box center [214, 154] width 10 height 9
click at [93, 136] on div at bounding box center [93, 129] width 2 height 32
click at [105, 136] on div "ja" at bounding box center [103, 130] width 14 height 34
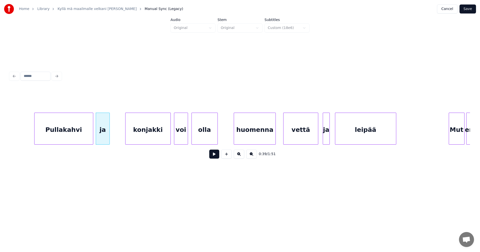
click at [138, 140] on div "konjakki" at bounding box center [148, 130] width 45 height 34
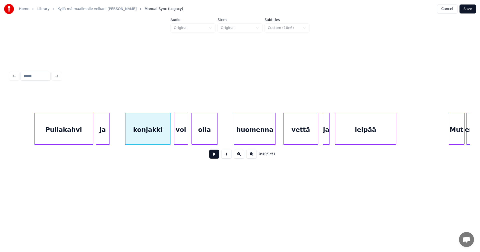
click at [71, 135] on div "Pullakahvi" at bounding box center [64, 130] width 59 height 34
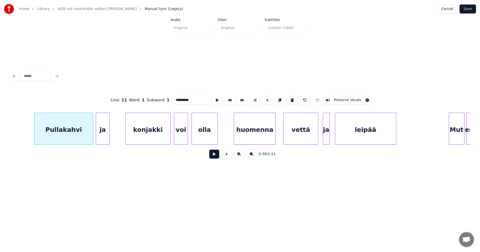
click at [213, 159] on button at bounding box center [214, 154] width 10 height 9
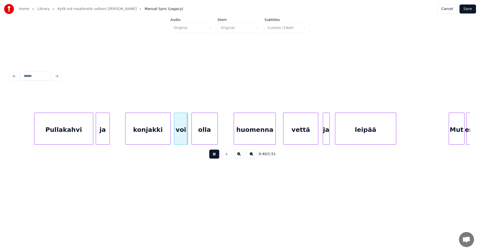
click at [214, 159] on button at bounding box center [214, 154] width 10 height 9
click at [164, 141] on div "konjakki" at bounding box center [148, 130] width 45 height 34
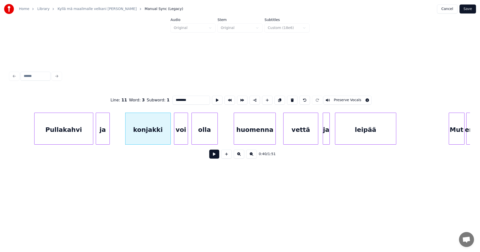
click at [217, 158] on button at bounding box center [214, 154] width 10 height 9
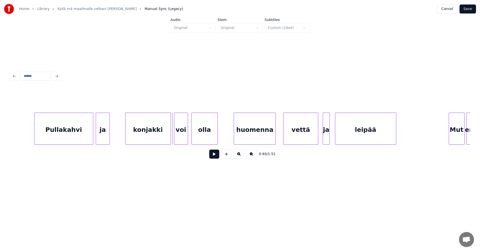
click at [217, 158] on button at bounding box center [214, 154] width 10 height 9
click at [306, 141] on div "vettä" at bounding box center [301, 130] width 35 height 34
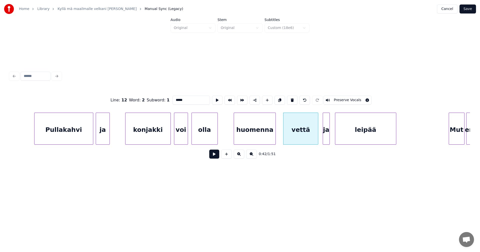
click at [213, 157] on button at bounding box center [214, 154] width 10 height 9
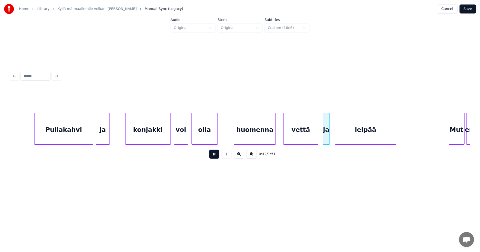
click at [213, 157] on button at bounding box center [214, 154] width 10 height 9
click at [214, 157] on button at bounding box center [214, 154] width 10 height 9
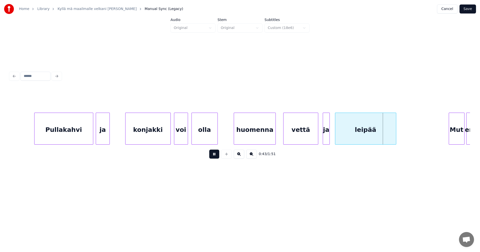
click at [214, 157] on button at bounding box center [214, 154] width 10 height 9
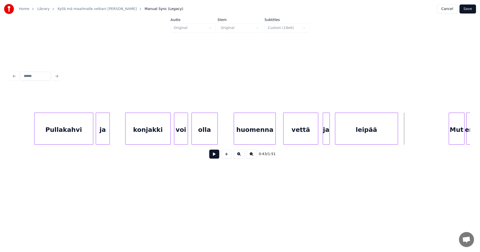
click at [397, 140] on div at bounding box center [397, 129] width 2 height 32
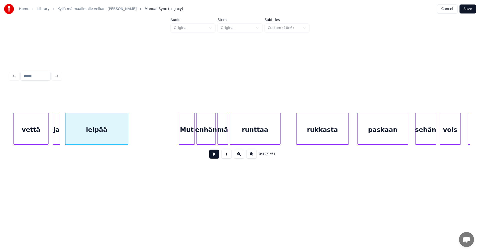
scroll to position [0, 3680]
click at [187, 136] on div "Mut" at bounding box center [184, 130] width 15 height 34
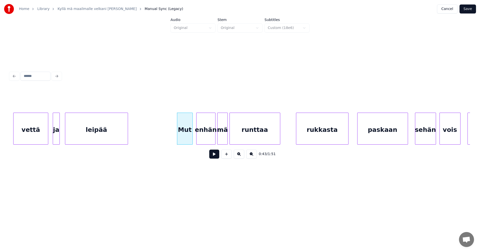
click at [215, 155] on button at bounding box center [214, 154] width 10 height 9
click at [189, 137] on div at bounding box center [189, 129] width 2 height 32
click at [199, 138] on div "enhän" at bounding box center [202, 130] width 19 height 34
click at [220, 140] on div "mä" at bounding box center [221, 130] width 10 height 34
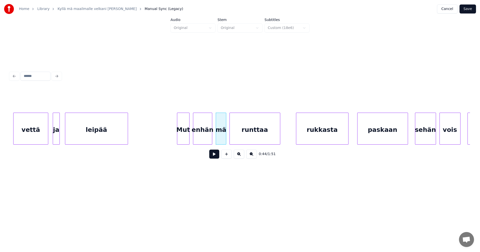
click at [187, 141] on div "Mut" at bounding box center [183, 130] width 12 height 34
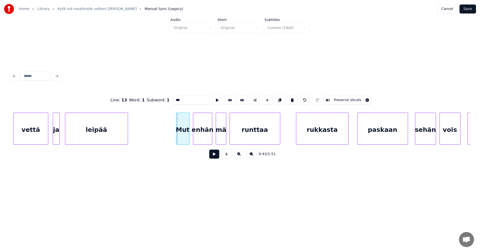
click at [177, 140] on div at bounding box center [177, 129] width 2 height 32
click at [217, 158] on button at bounding box center [214, 154] width 10 height 9
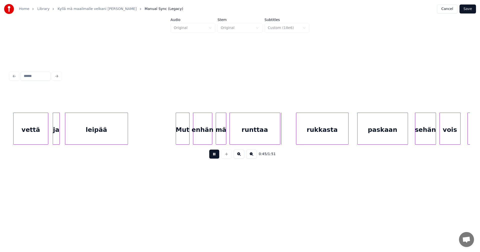
click at [217, 158] on button at bounding box center [214, 154] width 10 height 9
click at [260, 138] on div "runttaa" at bounding box center [255, 130] width 50 height 34
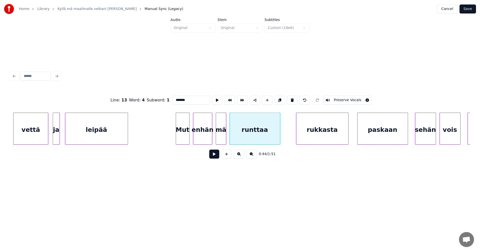
click at [216, 157] on button at bounding box center [214, 154] width 10 height 9
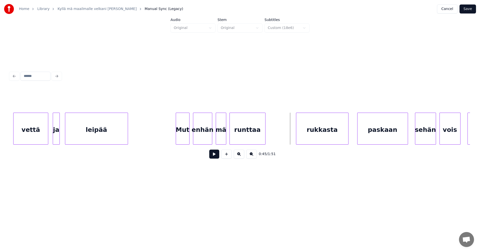
click at [264, 136] on div at bounding box center [265, 129] width 2 height 32
click at [229, 158] on button at bounding box center [226, 154] width 11 height 9
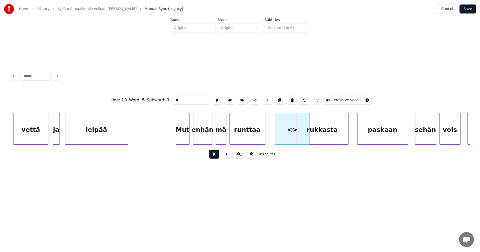
click at [310, 136] on div "<>" at bounding box center [292, 129] width 35 height 32
click at [291, 137] on div at bounding box center [291, 129] width 2 height 32
click at [280, 137] on div "<>" at bounding box center [279, 130] width 17 height 34
drag, startPoint x: 181, startPoint y: 101, endPoint x: 177, endPoint y: 101, distance: 4.5
click at [177, 101] on input "**" at bounding box center [192, 100] width 38 height 9
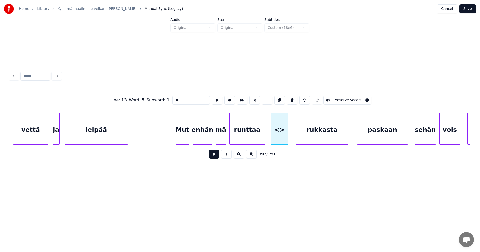
type input "**"
drag, startPoint x: 181, startPoint y: 101, endPoint x: 169, endPoint y: 102, distance: 12.6
click at [169, 102] on div "Line : 13 Word : 5 Subword : 1 ** Preserve Vocals" at bounding box center [240, 100] width 460 height 25
click at [249, 136] on div "runttaa" at bounding box center [247, 130] width 35 height 34
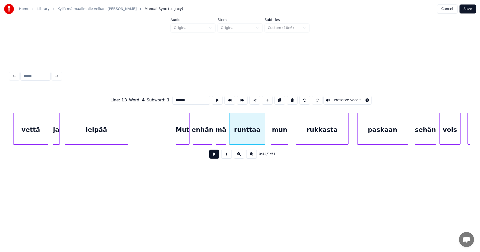
type input "*******"
click at [215, 159] on button at bounding box center [214, 154] width 10 height 9
click at [214, 158] on button at bounding box center [214, 154] width 10 height 9
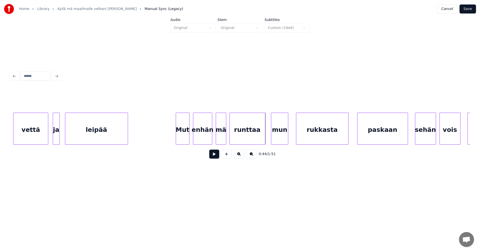
click at [214, 158] on button at bounding box center [214, 154] width 10 height 9
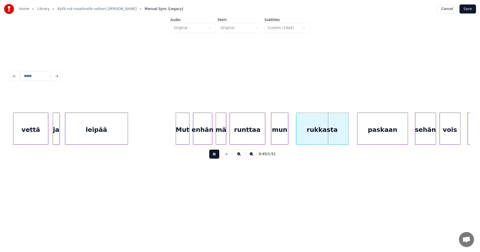
click at [214, 158] on button at bounding box center [214, 154] width 10 height 9
click at [246, 132] on div "runttaa" at bounding box center [247, 130] width 35 height 34
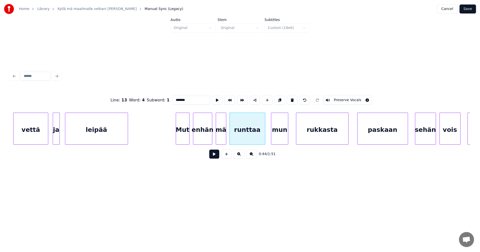
click at [185, 129] on div "Mut" at bounding box center [182, 130] width 13 height 34
type input "***"
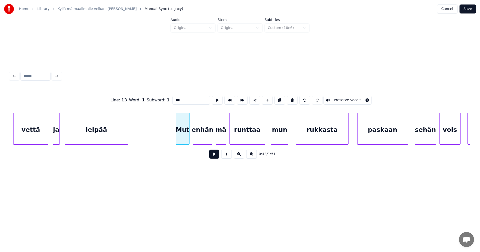
click at [212, 156] on button at bounding box center [214, 154] width 10 height 9
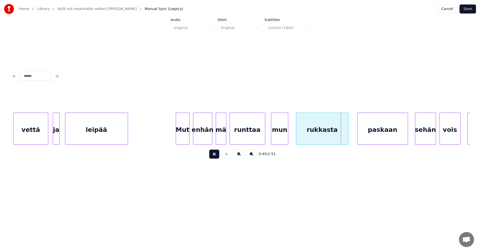
click at [213, 156] on button at bounding box center [214, 154] width 10 height 9
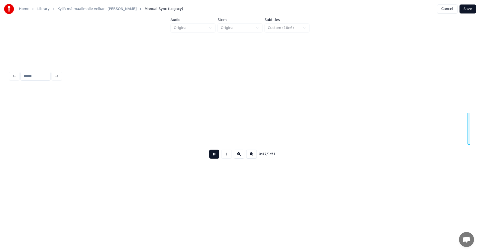
scroll to position [0, 4141]
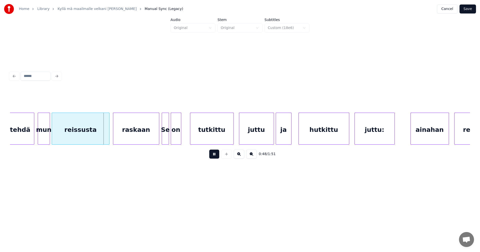
drag, startPoint x: 213, startPoint y: 156, endPoint x: 101, endPoint y: 139, distance: 113.1
click at [212, 156] on button at bounding box center [214, 154] width 10 height 9
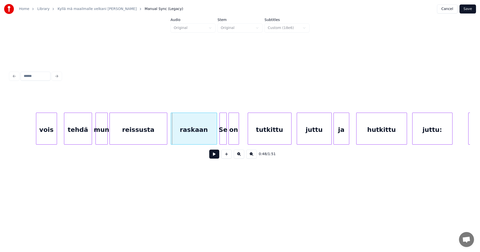
scroll to position [0, 4081]
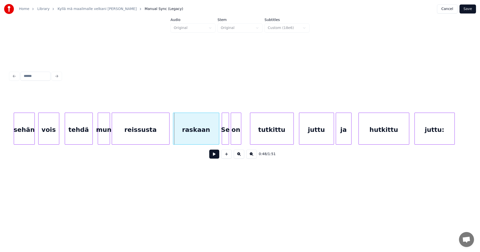
click at [75, 138] on div "tehdä" at bounding box center [79, 130] width 28 height 34
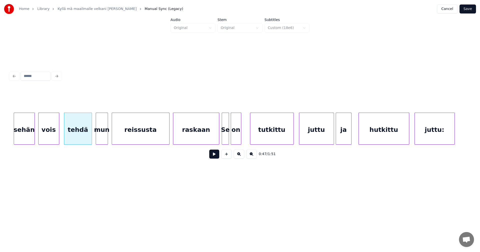
click at [102, 136] on div "mun" at bounding box center [102, 130] width 12 height 34
click at [212, 159] on button at bounding box center [214, 154] width 10 height 9
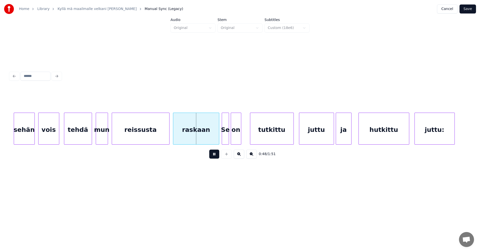
click at [213, 158] on button at bounding box center [214, 154] width 10 height 9
click at [225, 137] on div "Se" at bounding box center [225, 130] width 7 height 34
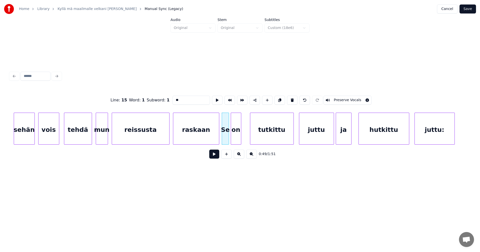
click at [176, 99] on input "**" at bounding box center [192, 100] width 38 height 9
type input "**"
click at [212, 155] on button at bounding box center [214, 154] width 10 height 9
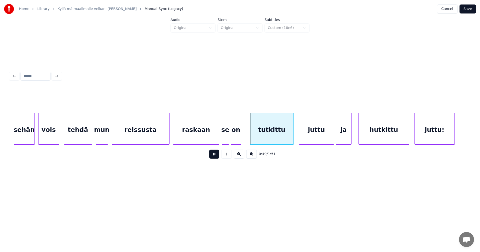
click at [213, 155] on button at bounding box center [214, 154] width 10 height 9
click at [258, 138] on div "tutkittu" at bounding box center [270, 130] width 43 height 34
click at [215, 157] on button at bounding box center [214, 154] width 10 height 9
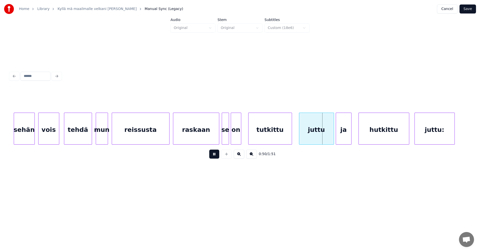
click at [215, 157] on button at bounding box center [214, 154] width 10 height 9
click at [323, 136] on div "juttu" at bounding box center [314, 130] width 35 height 34
click at [217, 156] on button at bounding box center [214, 154] width 10 height 9
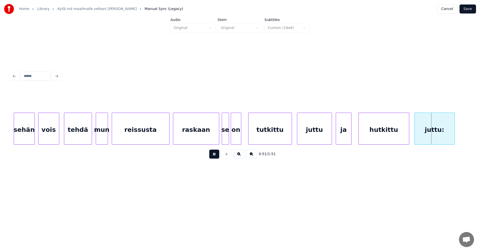
click at [217, 156] on button at bounding box center [214, 154] width 10 height 9
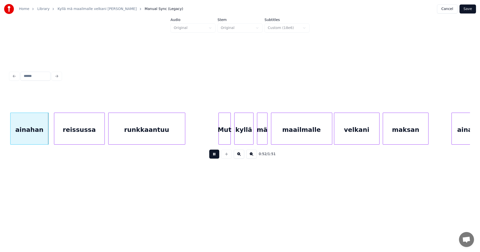
drag, startPoint x: 217, startPoint y: 156, endPoint x: 202, endPoint y: 156, distance: 15.0
click at [215, 156] on button at bounding box center [214, 154] width 10 height 9
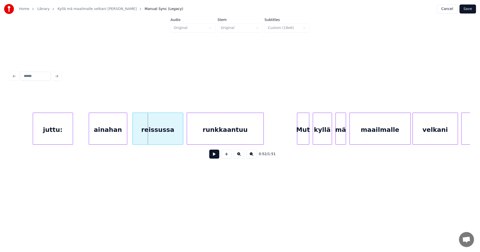
scroll to position [0, 4461]
click at [105, 138] on div "ainahan" at bounding box center [107, 130] width 38 height 34
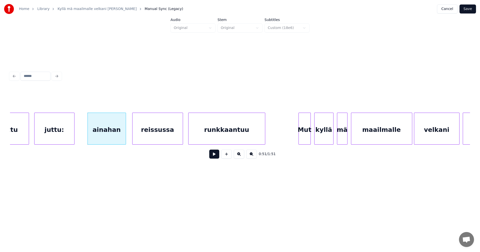
click at [161, 139] on div "reissussa" at bounding box center [158, 130] width 50 height 34
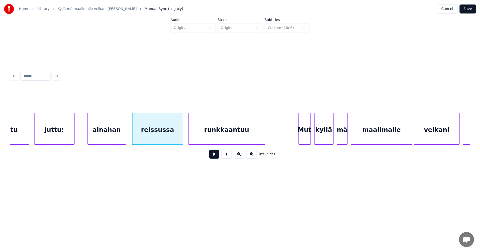
click at [214, 158] on button at bounding box center [214, 154] width 10 height 9
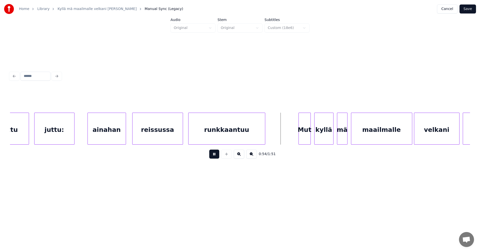
click at [216, 158] on button at bounding box center [214, 154] width 10 height 9
click at [241, 131] on div "runkkaantuu" at bounding box center [227, 130] width 77 height 34
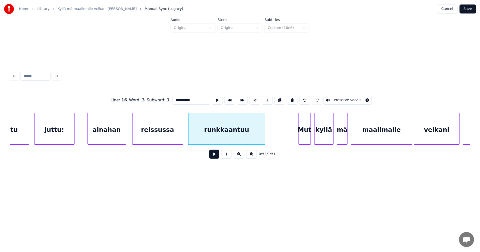
click at [303, 138] on div "Mut" at bounding box center [305, 130] width 12 height 34
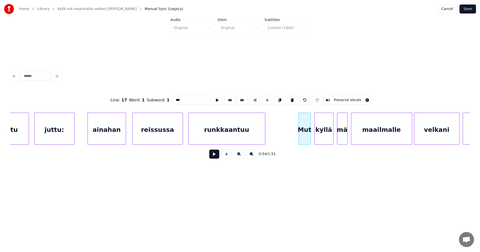
click at [223, 140] on div "runkkaantuu" at bounding box center [227, 130] width 77 height 34
type input "**********"
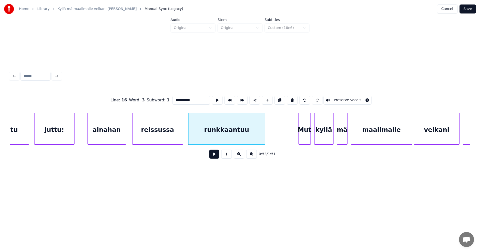
click at [218, 156] on button at bounding box center [214, 154] width 10 height 9
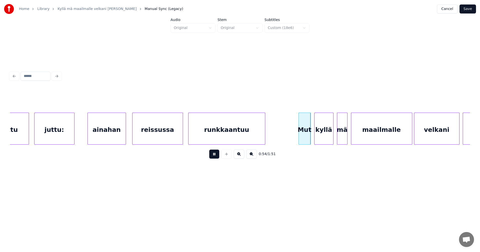
click at [218, 156] on button at bounding box center [214, 154] width 10 height 9
click at [303, 137] on div "Mut" at bounding box center [305, 130] width 12 height 34
click at [177, 98] on input "***" at bounding box center [192, 100] width 38 height 9
type input "***"
click at [215, 156] on button at bounding box center [214, 154] width 10 height 9
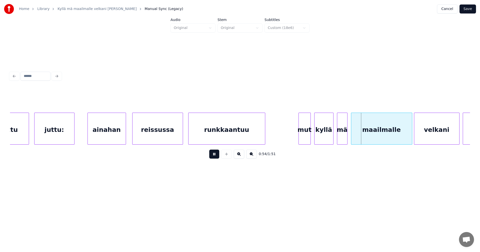
click at [215, 155] on button at bounding box center [214, 154] width 10 height 9
click at [323, 137] on div "kyllä" at bounding box center [322, 130] width 19 height 34
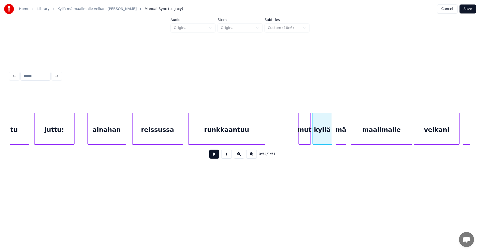
click at [343, 137] on div "mä" at bounding box center [341, 130] width 10 height 34
click at [364, 137] on div "maailmalle" at bounding box center [381, 130] width 61 height 34
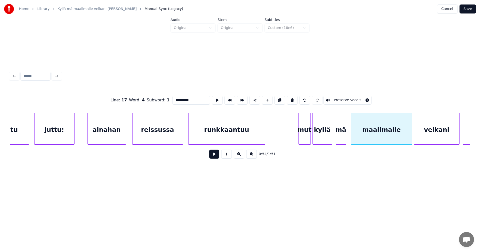
click at [364, 137] on div "maailmalle" at bounding box center [381, 130] width 61 height 34
click at [410, 136] on div at bounding box center [410, 129] width 2 height 32
click at [215, 155] on button at bounding box center [214, 154] width 10 height 9
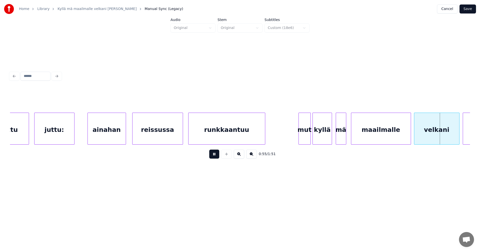
click at [215, 155] on button at bounding box center [214, 154] width 10 height 9
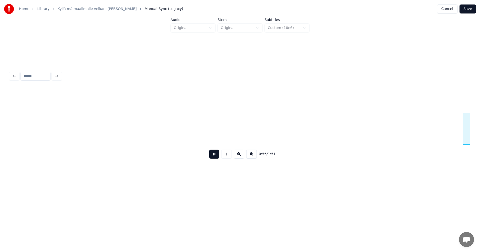
scroll to position [0, 4922]
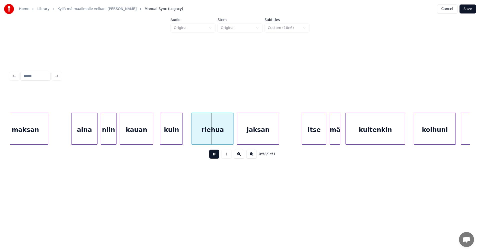
click at [215, 155] on button at bounding box center [214, 154] width 10 height 9
click at [178, 136] on div "kuin" at bounding box center [171, 130] width 22 height 34
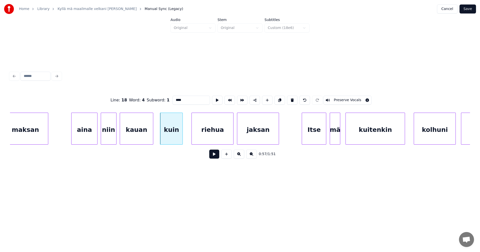
click at [213, 156] on button at bounding box center [214, 154] width 10 height 9
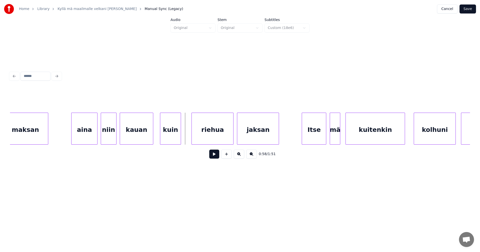
click at [179, 137] on div at bounding box center [180, 129] width 2 height 32
click at [196, 138] on div "riehua" at bounding box center [208, 130] width 42 height 34
click at [231, 138] on div at bounding box center [231, 129] width 2 height 32
click at [215, 154] on button at bounding box center [214, 154] width 10 height 9
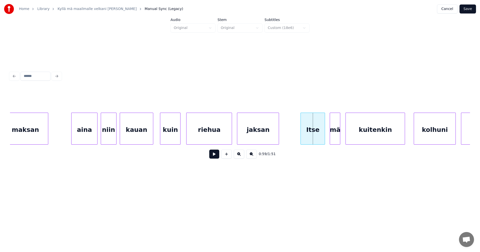
click at [314, 138] on div "Itse" at bounding box center [313, 130] width 24 height 34
click at [313, 139] on div "Itse" at bounding box center [312, 130] width 24 height 34
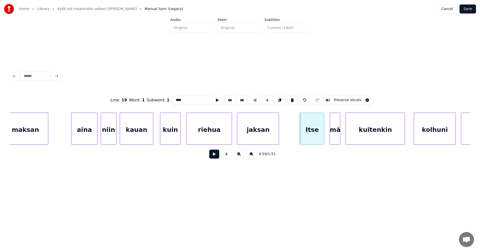
click at [175, 99] on input "****" at bounding box center [192, 100] width 38 height 9
click at [311, 135] on div "itse" at bounding box center [312, 130] width 24 height 34
type input "****"
click at [217, 155] on button at bounding box center [214, 154] width 10 height 9
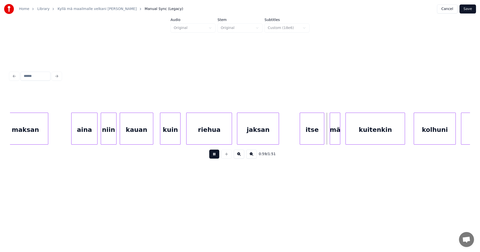
click at [217, 155] on button at bounding box center [214, 154] width 10 height 9
click at [319, 133] on div at bounding box center [320, 129] width 2 height 32
click at [329, 135] on div "mä" at bounding box center [329, 130] width 10 height 34
click at [213, 158] on button at bounding box center [214, 154] width 10 height 9
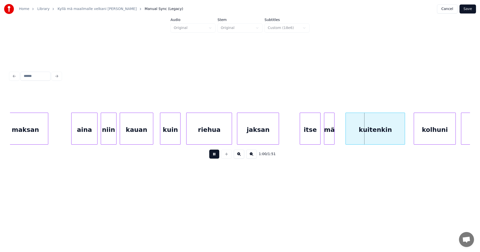
drag, startPoint x: 213, startPoint y: 158, endPoint x: 224, endPoint y: 154, distance: 11.3
click at [215, 158] on button at bounding box center [214, 154] width 10 height 9
click at [315, 138] on div "itse" at bounding box center [310, 130] width 20 height 34
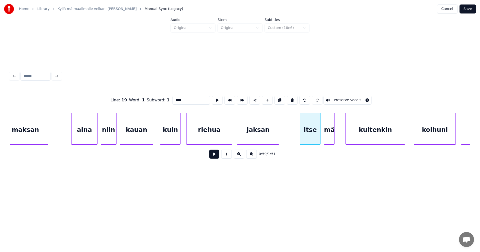
click at [217, 158] on button at bounding box center [214, 154] width 10 height 9
click at [217, 157] on button at bounding box center [214, 154] width 10 height 9
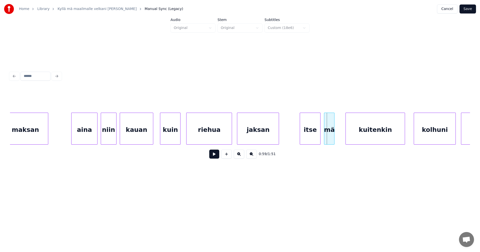
click at [218, 157] on button at bounding box center [214, 154] width 10 height 9
drag, startPoint x: 218, startPoint y: 157, endPoint x: 294, endPoint y: 153, distance: 76.7
click at [218, 157] on button at bounding box center [214, 154] width 10 height 9
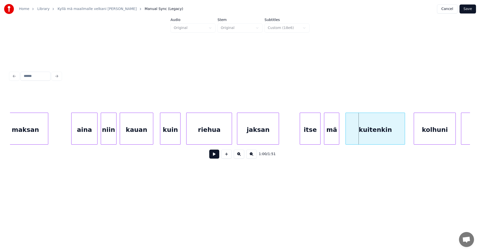
click at [338, 138] on div at bounding box center [339, 129] width 2 height 32
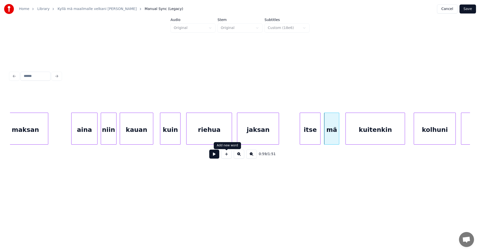
click at [218, 157] on button at bounding box center [214, 154] width 10 height 9
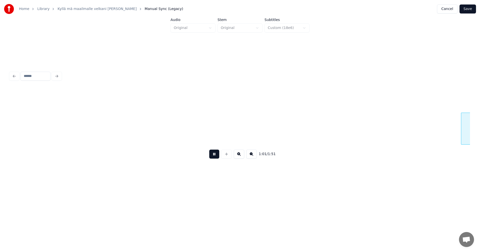
scroll to position [0, 5382]
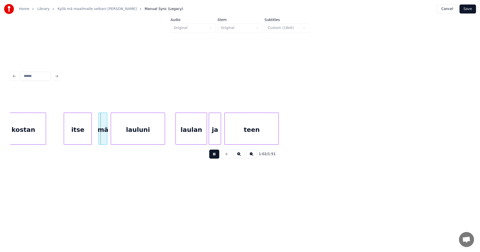
click at [218, 157] on button at bounding box center [214, 154] width 10 height 9
click at [87, 134] on div "itse" at bounding box center [78, 130] width 28 height 34
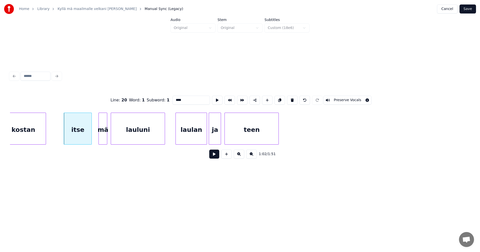
click at [215, 157] on button at bounding box center [214, 154] width 10 height 9
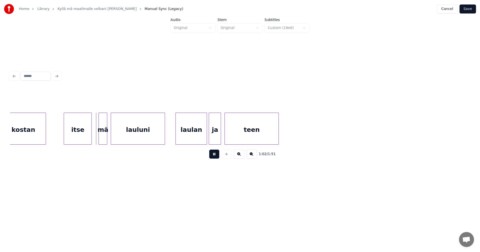
click at [216, 157] on button at bounding box center [214, 154] width 10 height 9
click at [98, 131] on div at bounding box center [99, 129] width 2 height 32
click at [214, 158] on button at bounding box center [214, 154] width 10 height 9
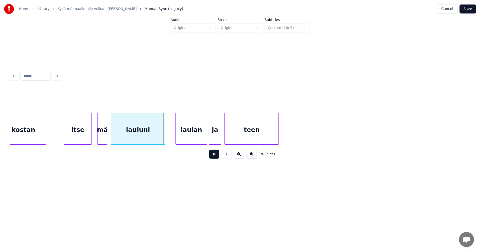
click at [214, 158] on button at bounding box center [214, 154] width 10 height 9
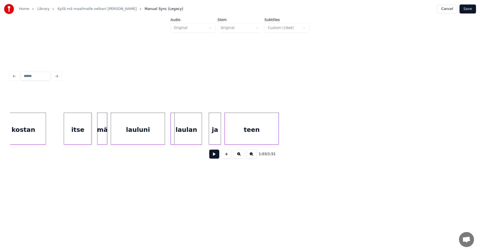
click at [195, 138] on div "laulan" at bounding box center [186, 130] width 31 height 34
click at [216, 155] on button at bounding box center [214, 154] width 10 height 9
click at [217, 155] on button at bounding box center [214, 154] width 10 height 9
click at [279, 138] on div at bounding box center [278, 129] width 2 height 32
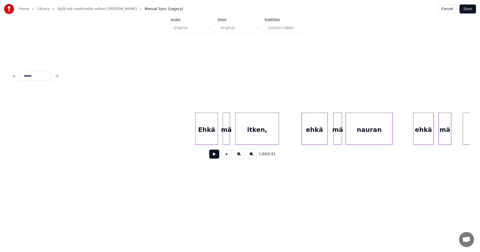
scroll to position [0, 6433]
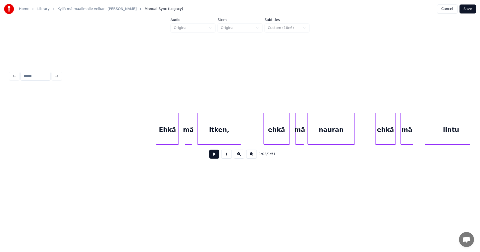
click at [171, 134] on div "Ehkä" at bounding box center [167, 130] width 22 height 34
click at [214, 158] on button at bounding box center [214, 154] width 10 height 9
click at [183, 134] on div at bounding box center [184, 129] width 2 height 32
click at [216, 158] on button at bounding box center [214, 154] width 10 height 9
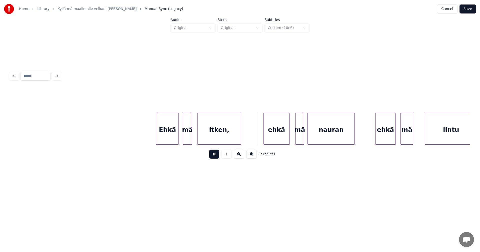
click at [216, 158] on button at bounding box center [214, 154] width 10 height 9
click at [219, 157] on button at bounding box center [214, 154] width 10 height 9
click at [271, 136] on div "ehkä" at bounding box center [277, 130] width 26 height 34
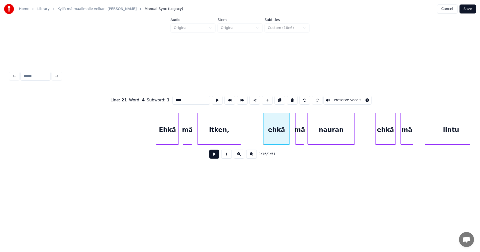
click at [213, 156] on button at bounding box center [214, 154] width 10 height 9
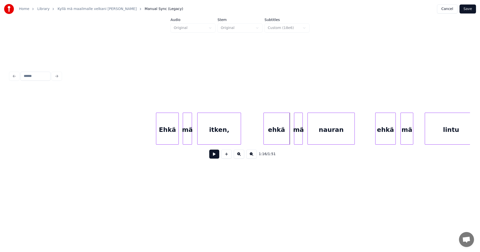
click at [298, 137] on div "mä" at bounding box center [298, 130] width 8 height 34
click at [217, 157] on button at bounding box center [214, 154] width 10 height 9
click at [385, 140] on div "ehkä" at bounding box center [383, 130] width 20 height 34
click at [408, 141] on div "mä" at bounding box center [406, 130] width 12 height 34
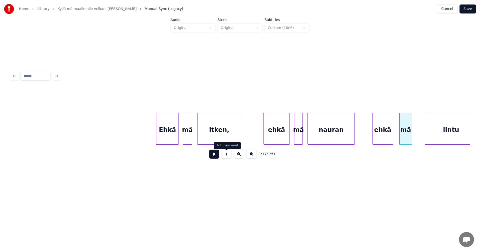
click at [215, 157] on button at bounding box center [214, 154] width 10 height 9
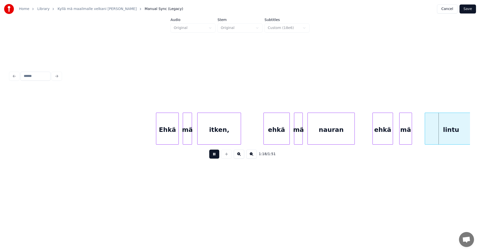
drag, startPoint x: 218, startPoint y: 157, endPoint x: 259, endPoint y: 156, distance: 40.8
click at [218, 157] on button at bounding box center [214, 154] width 10 height 9
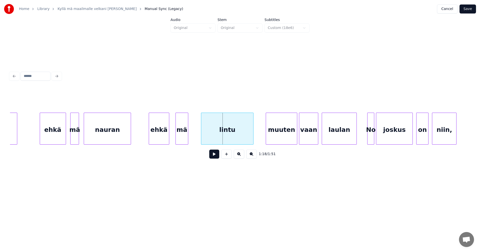
scroll to position [0, 6663]
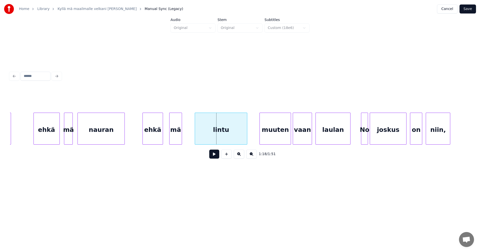
click at [158, 132] on div "ehkä" at bounding box center [153, 130] width 20 height 34
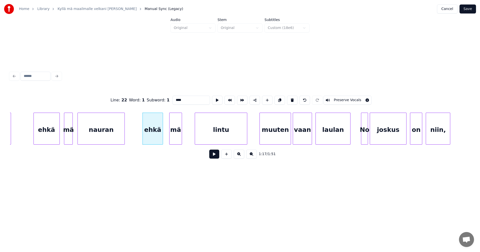
click at [212, 156] on button at bounding box center [214, 154] width 10 height 9
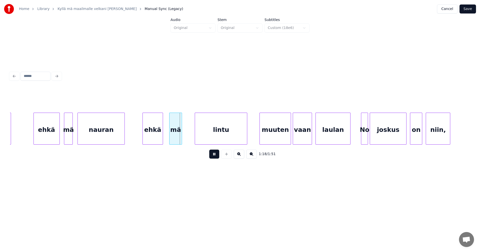
click at [212, 156] on button at bounding box center [214, 154] width 10 height 9
click at [201, 133] on div "lintu" at bounding box center [217, 130] width 52 height 34
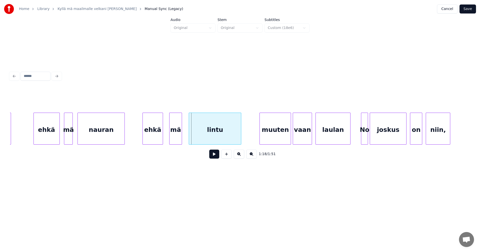
click at [206, 135] on div "lintu" at bounding box center [215, 130] width 52 height 34
click at [214, 156] on button at bounding box center [214, 154] width 10 height 9
drag, startPoint x: 214, startPoint y: 156, endPoint x: 217, endPoint y: 154, distance: 3.8
click at [215, 156] on button at bounding box center [214, 154] width 10 height 9
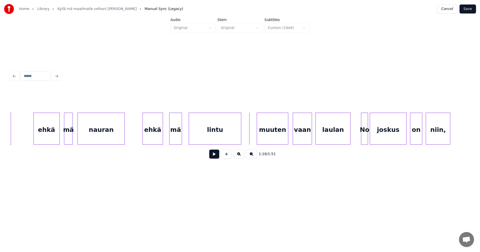
click at [263, 134] on div "muuten" at bounding box center [272, 130] width 31 height 34
click at [217, 157] on button at bounding box center [214, 154] width 10 height 9
click at [307, 140] on div "vaan" at bounding box center [302, 130] width 19 height 34
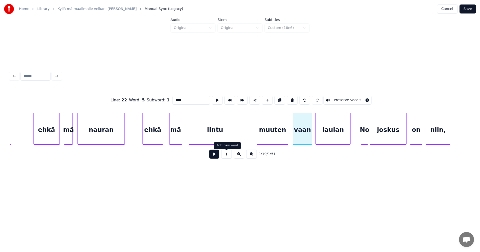
click at [217, 157] on button at bounding box center [214, 154] width 10 height 9
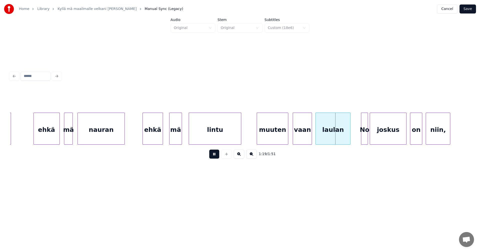
drag, startPoint x: 217, startPoint y: 157, endPoint x: 241, endPoint y: 140, distance: 29.9
click at [217, 157] on button at bounding box center [214, 154] width 10 height 9
click at [305, 130] on div "vaan" at bounding box center [302, 130] width 19 height 34
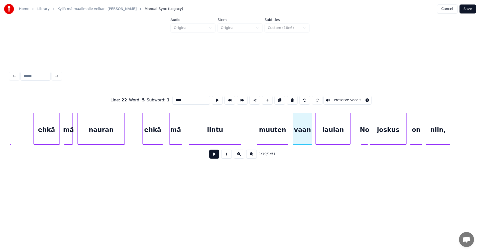
click at [179, 99] on input "****" at bounding box center [192, 100] width 38 height 9
click at [365, 136] on div "No" at bounding box center [364, 130] width 7 height 34
click at [360, 136] on div at bounding box center [360, 129] width 2 height 32
click at [177, 100] on input "**" at bounding box center [192, 100] width 38 height 9
type input "**"
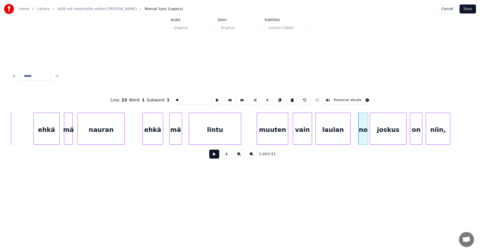
click at [215, 157] on button at bounding box center [214, 154] width 10 height 9
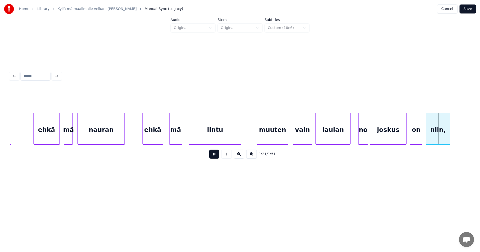
click at [215, 157] on button at bounding box center [214, 154] width 10 height 9
click at [391, 135] on div "joskus" at bounding box center [388, 130] width 36 height 34
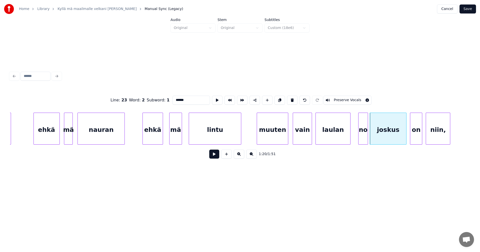
click at [219, 155] on button at bounding box center [214, 154] width 10 height 9
click at [405, 138] on div at bounding box center [405, 129] width 2 height 32
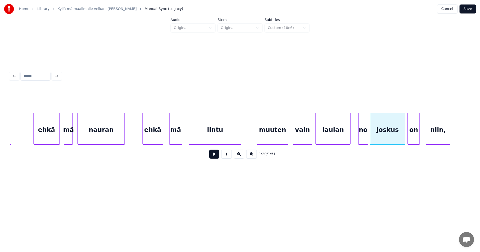
click at [417, 138] on div "on" at bounding box center [414, 130] width 12 height 34
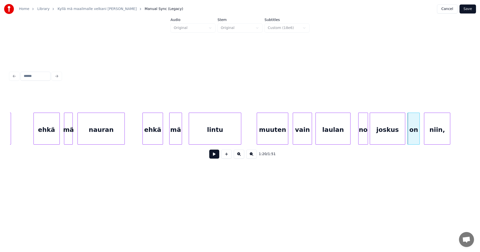
click at [425, 138] on div at bounding box center [425, 129] width 2 height 32
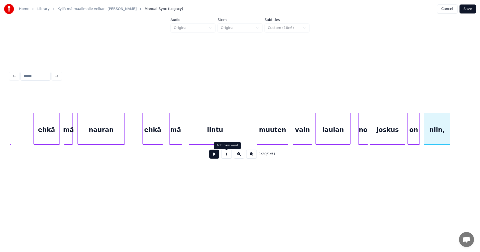
click at [217, 155] on button at bounding box center [214, 154] width 10 height 9
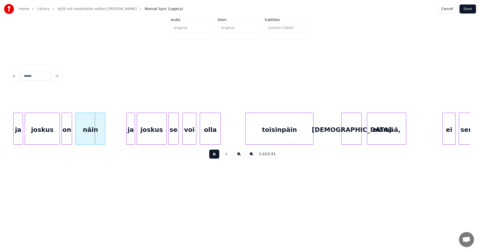
click at [217, 155] on button at bounding box center [214, 154] width 10 height 9
click at [19, 134] on div "ja" at bounding box center [16, 130] width 9 height 34
click at [46, 138] on div "joskus" at bounding box center [42, 130] width 35 height 34
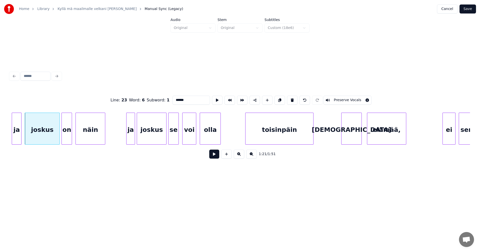
click at [215, 158] on button at bounding box center [214, 154] width 10 height 9
click at [58, 132] on div at bounding box center [58, 129] width 2 height 32
click at [136, 138] on div at bounding box center [136, 129] width 2 height 32
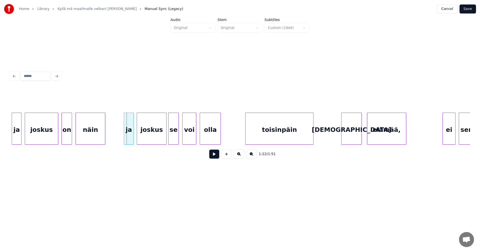
click at [130, 137] on div "ja" at bounding box center [129, 130] width 10 height 34
click at [216, 159] on button at bounding box center [214, 154] width 10 height 9
click at [345, 139] on div "Vain" at bounding box center [352, 130] width 20 height 34
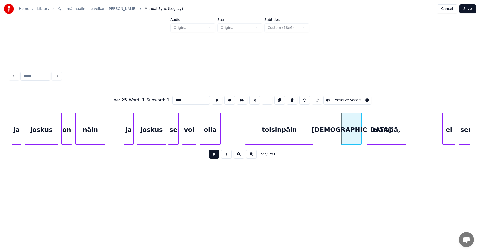
click at [175, 97] on input "****" at bounding box center [192, 100] width 38 height 9
type input "****"
click at [218, 157] on button at bounding box center [214, 154] width 10 height 9
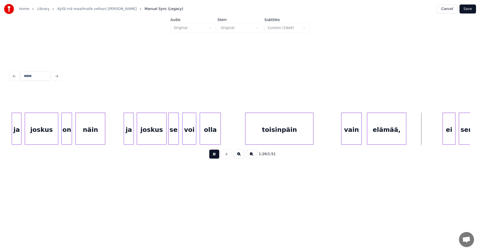
click at [218, 157] on button at bounding box center [214, 154] width 10 height 9
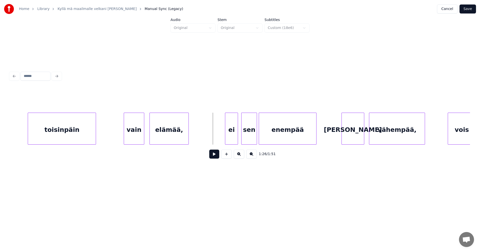
scroll to position [0, 7364]
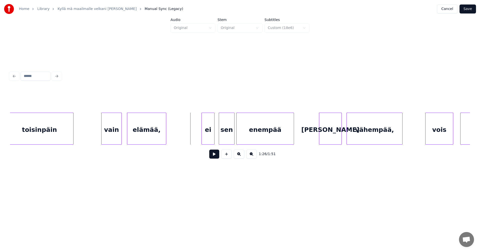
click at [210, 136] on div "ei" at bounding box center [208, 130] width 13 height 34
click at [215, 155] on button at bounding box center [214, 154] width 10 height 9
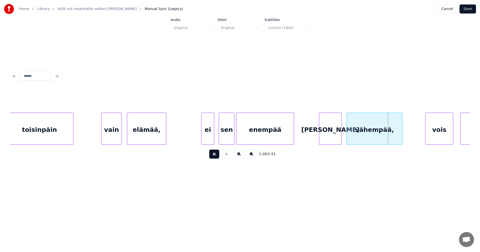
click at [215, 155] on button at bounding box center [214, 154] width 10 height 9
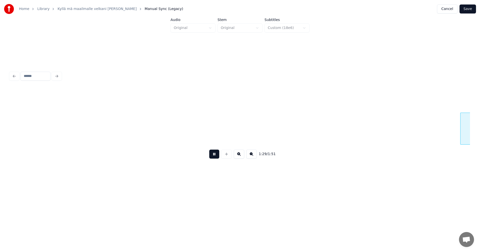
scroll to position [0, 7824]
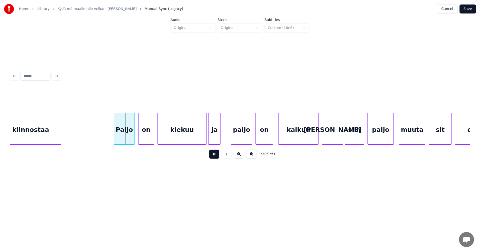
click at [216, 155] on button at bounding box center [214, 154] width 10 height 9
click at [123, 134] on div "Paljo" at bounding box center [123, 130] width 21 height 34
click at [54, 132] on div "kiinnostaa" at bounding box center [30, 130] width 61 height 34
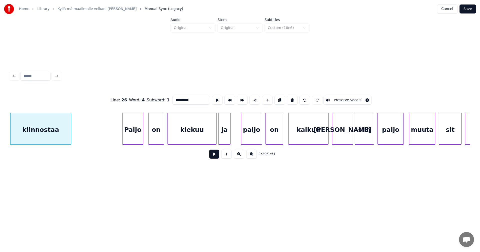
click at [139, 136] on div "Paljo" at bounding box center [133, 130] width 21 height 34
type input "*****"
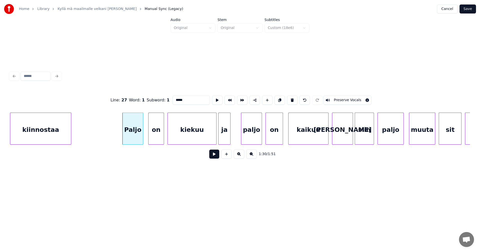
click at [216, 158] on button at bounding box center [214, 154] width 10 height 9
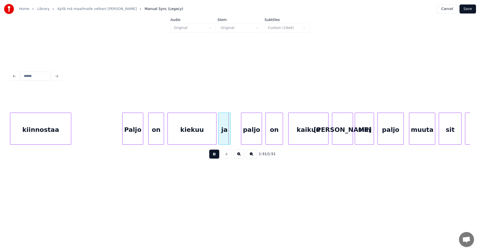
drag, startPoint x: 216, startPoint y: 158, endPoint x: 216, endPoint y: 154, distance: 4.1
click at [216, 158] on button at bounding box center [214, 154] width 10 height 9
click at [211, 140] on div "kiekuu" at bounding box center [192, 130] width 49 height 34
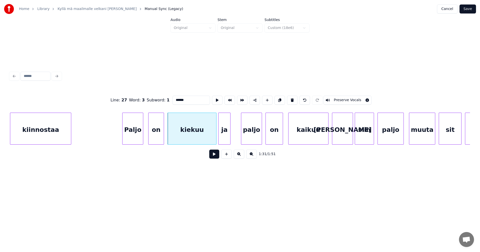
click at [216, 159] on button at bounding box center [214, 154] width 10 height 9
click at [216, 158] on button at bounding box center [214, 154] width 10 height 9
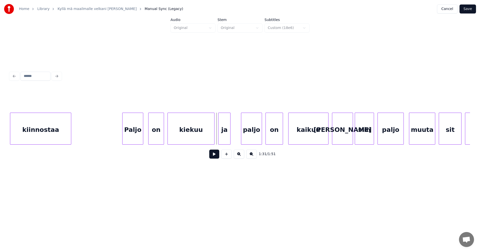
click at [213, 136] on div at bounding box center [214, 129] width 2 height 32
click at [223, 138] on div "ja" at bounding box center [224, 130] width 12 height 34
click at [215, 158] on button at bounding box center [214, 154] width 10 height 9
click at [305, 141] on div "kaikuu" at bounding box center [309, 130] width 40 height 34
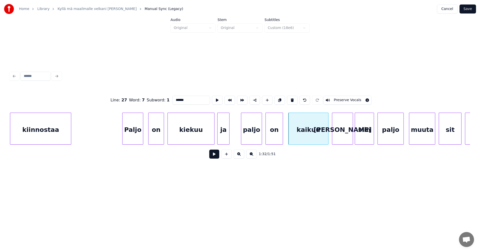
click at [213, 158] on button at bounding box center [214, 154] width 10 height 9
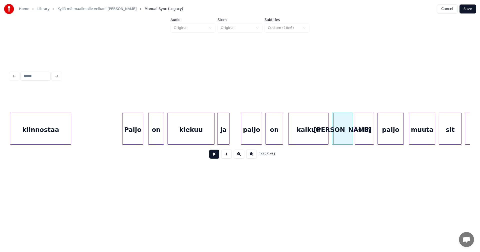
click at [213, 158] on button at bounding box center [214, 154] width 10 height 9
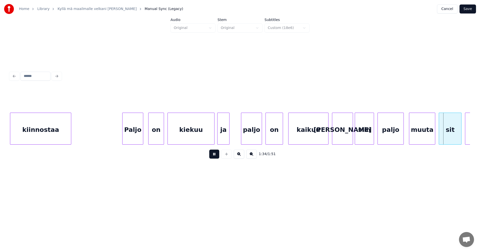
drag, startPoint x: 214, startPoint y: 157, endPoint x: 227, endPoint y: 157, distance: 13.3
click at [214, 157] on button at bounding box center [214, 154] width 10 height 9
click at [386, 138] on div "paljo" at bounding box center [391, 130] width 26 height 34
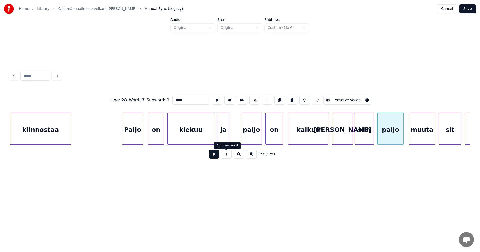
click at [218, 157] on button at bounding box center [214, 154] width 10 height 9
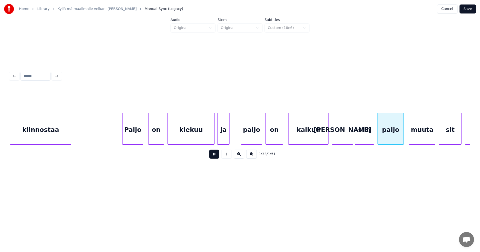
click at [218, 157] on button at bounding box center [214, 154] width 10 height 9
click at [399, 139] on div at bounding box center [400, 129] width 2 height 32
click at [415, 140] on div "muuta" at bounding box center [415, 130] width 26 height 34
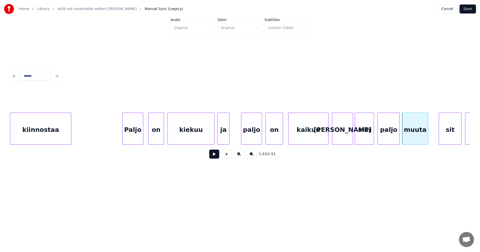
click at [215, 159] on button at bounding box center [214, 154] width 10 height 9
click at [442, 138] on div "sit" at bounding box center [444, 130] width 22 height 34
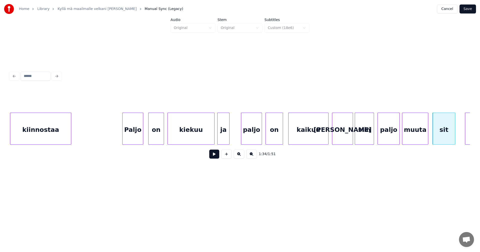
click at [218, 154] on button at bounding box center [214, 154] width 10 height 9
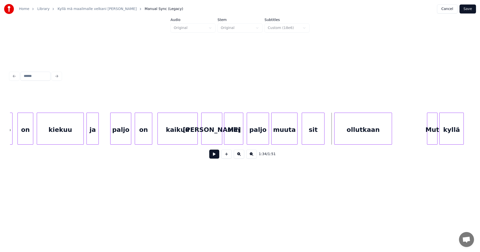
scroll to position [0, 7954]
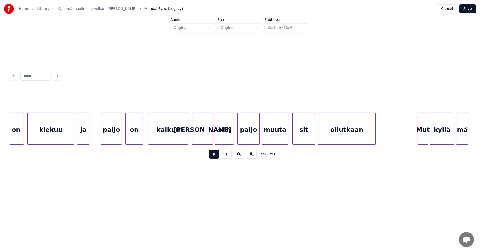
click at [363, 129] on div "ollutkaan" at bounding box center [346, 130] width 57 height 34
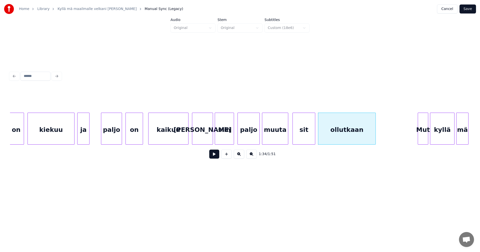
click at [215, 155] on button at bounding box center [214, 154] width 10 height 9
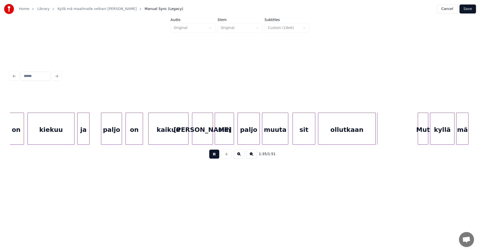
click at [215, 155] on button at bounding box center [214, 154] width 10 height 9
click at [339, 129] on div "ollutkaan" at bounding box center [346, 130] width 57 height 34
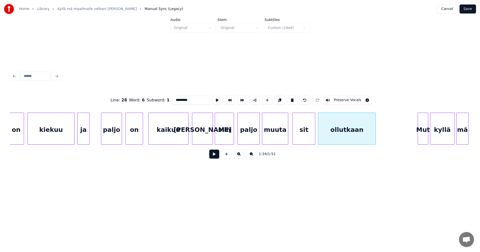
click at [216, 157] on button at bounding box center [214, 154] width 10 height 9
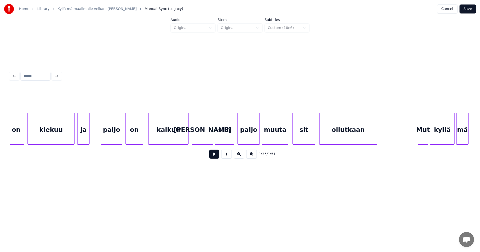
click at [325, 136] on div "ollutkaan" at bounding box center [348, 130] width 57 height 34
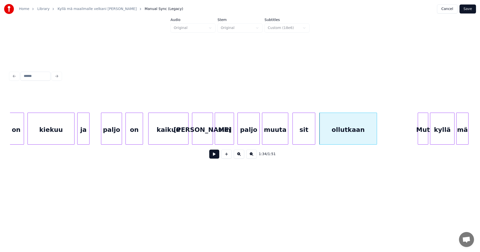
click at [217, 157] on button at bounding box center [214, 154] width 10 height 9
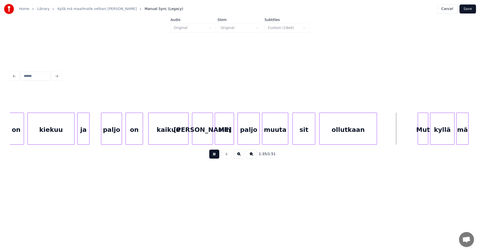
click at [218, 157] on button at bounding box center [214, 154] width 10 height 9
click at [402, 139] on div at bounding box center [402, 129] width 2 height 32
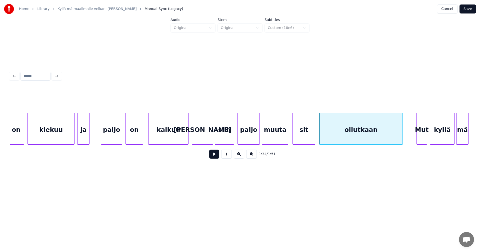
click at [425, 137] on div "Mut" at bounding box center [422, 130] width 10 height 34
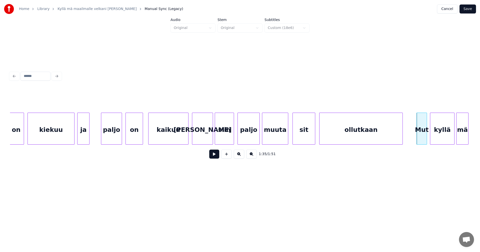
click at [423, 137] on div "Mut" at bounding box center [422, 130] width 10 height 34
click at [176, 99] on input "***" at bounding box center [192, 100] width 38 height 9
click at [274, 135] on div "muuta" at bounding box center [275, 130] width 26 height 34
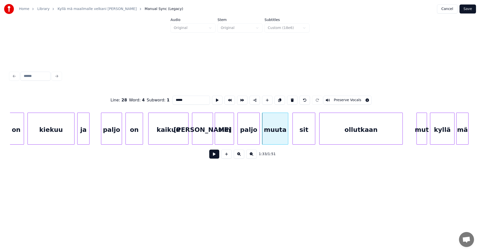
type input "*****"
click at [214, 155] on button at bounding box center [214, 154] width 10 height 9
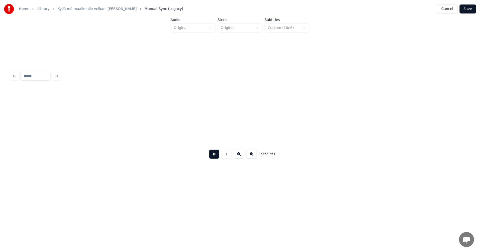
scroll to position [0, 8415]
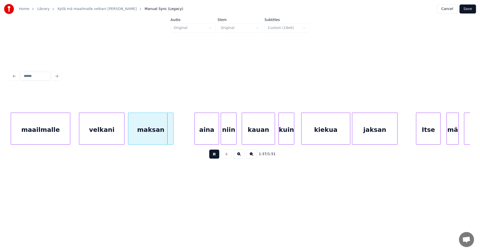
click at [218, 156] on button at bounding box center [214, 154] width 10 height 9
click at [120, 130] on div "velkani" at bounding box center [101, 130] width 45 height 34
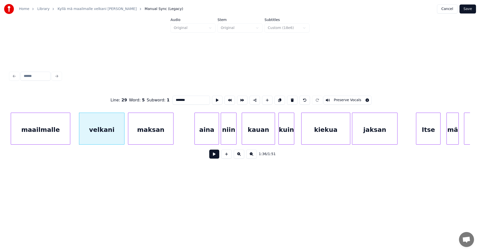
click at [211, 158] on button at bounding box center [214, 154] width 10 height 9
click at [212, 158] on button at bounding box center [214, 154] width 10 height 9
click at [215, 158] on button at bounding box center [214, 154] width 10 height 9
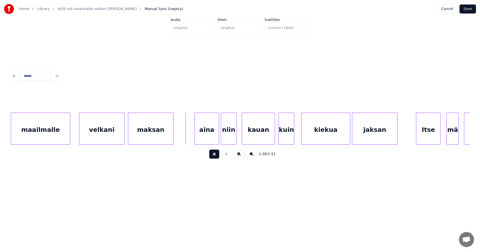
click at [215, 158] on button at bounding box center [214, 154] width 10 height 9
click at [209, 141] on div "aina" at bounding box center [204, 130] width 24 height 34
click at [214, 157] on button at bounding box center [214, 154] width 10 height 9
click at [216, 156] on button at bounding box center [214, 154] width 10 height 9
click at [229, 138] on div "niin" at bounding box center [227, 130] width 15 height 34
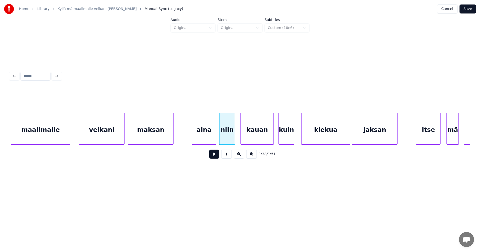
click at [253, 140] on div "kauan" at bounding box center [257, 130] width 33 height 34
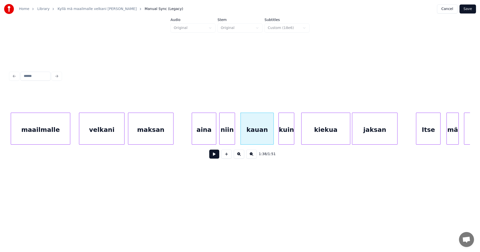
click at [272, 140] on div at bounding box center [273, 129] width 2 height 32
click at [212, 155] on button at bounding box center [214, 154] width 10 height 9
click at [216, 155] on button at bounding box center [214, 154] width 10 height 9
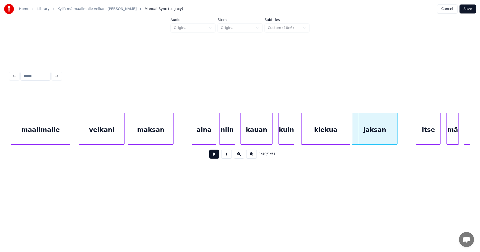
click at [284, 139] on div "kuin" at bounding box center [286, 130] width 15 height 34
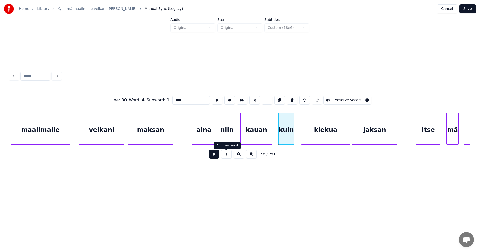
click at [216, 157] on button at bounding box center [214, 154] width 10 height 9
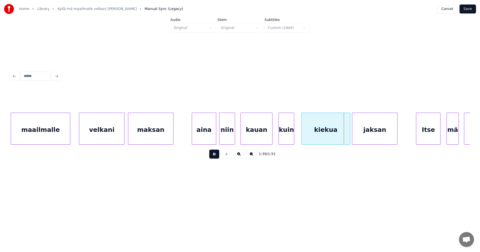
drag, startPoint x: 217, startPoint y: 157, endPoint x: 223, endPoint y: 154, distance: 7.2
click at [217, 157] on button at bounding box center [214, 154] width 10 height 9
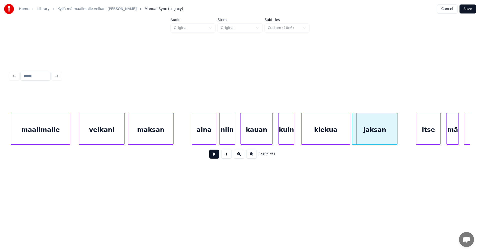
click at [286, 140] on div "kuin" at bounding box center [286, 130] width 15 height 34
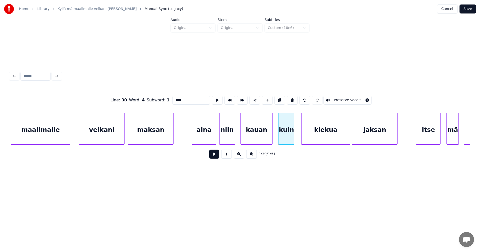
click at [213, 156] on button at bounding box center [214, 154] width 10 height 9
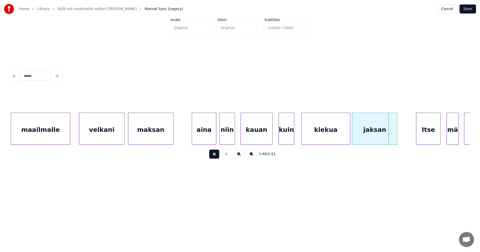
drag, startPoint x: 215, startPoint y: 156, endPoint x: 232, endPoint y: 154, distance: 16.8
click at [216, 156] on button at bounding box center [214, 154] width 10 height 9
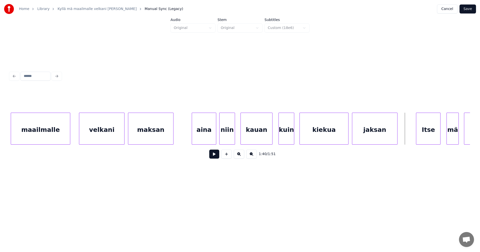
click at [339, 139] on div "kiekua" at bounding box center [324, 130] width 49 height 34
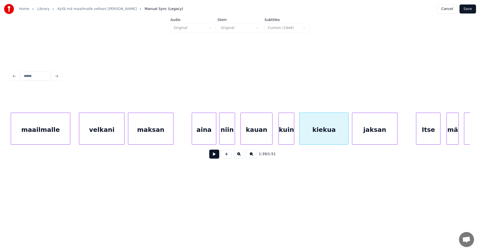
click at [217, 157] on button at bounding box center [214, 154] width 10 height 9
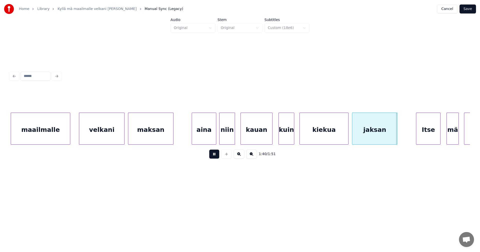
click at [218, 157] on button at bounding box center [214, 154] width 10 height 9
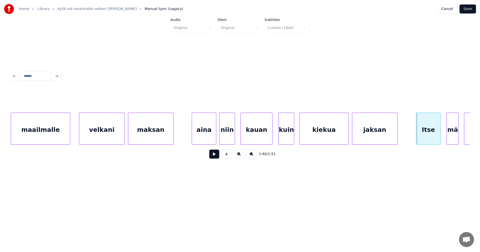
click at [427, 138] on div "Itse" at bounding box center [428, 130] width 24 height 34
drag, startPoint x: 175, startPoint y: 99, endPoint x: 175, endPoint y: 102, distance: 3.8
click at [175, 99] on input "****" at bounding box center [192, 100] width 38 height 9
type input "****"
click at [216, 157] on button at bounding box center [214, 154] width 10 height 9
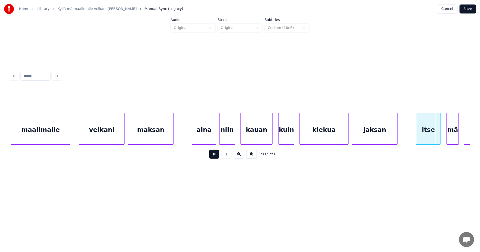
click at [216, 157] on button at bounding box center [214, 154] width 10 height 9
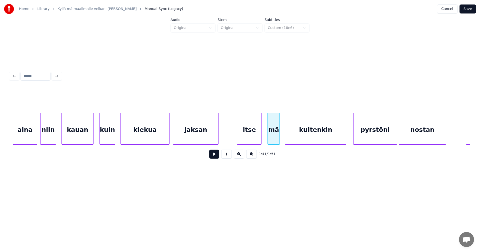
scroll to position [0, 8595]
click at [273, 135] on div "mä" at bounding box center [270, 130] width 12 height 34
click at [258, 135] on div at bounding box center [259, 129] width 2 height 32
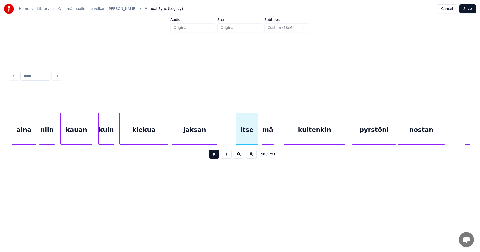
click at [266, 135] on div "mä" at bounding box center [268, 130] width 12 height 34
click at [249, 138] on div "itse" at bounding box center [247, 130] width 22 height 34
click at [211, 155] on button at bounding box center [214, 154] width 10 height 9
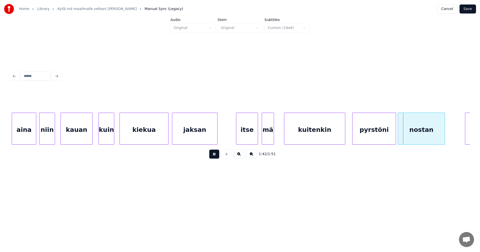
click at [211, 155] on button at bounding box center [214, 154] width 10 height 9
click at [375, 141] on div "pyrstöni" at bounding box center [374, 130] width 43 height 34
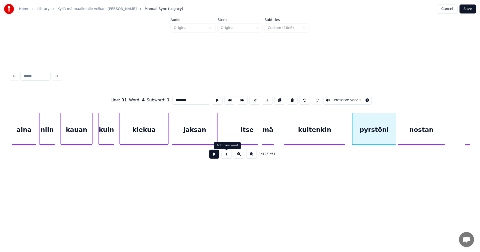
click at [218, 158] on button at bounding box center [214, 154] width 10 height 9
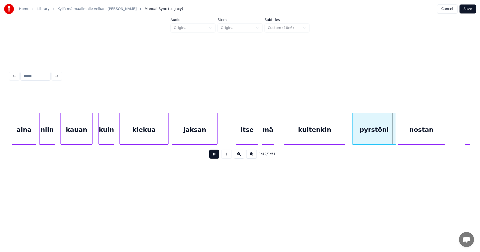
click at [219, 157] on button at bounding box center [214, 154] width 10 height 9
click at [394, 136] on div at bounding box center [394, 129] width 2 height 32
click at [216, 156] on button at bounding box center [214, 154] width 10 height 9
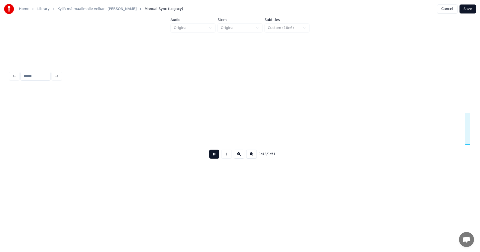
scroll to position [0, 9056]
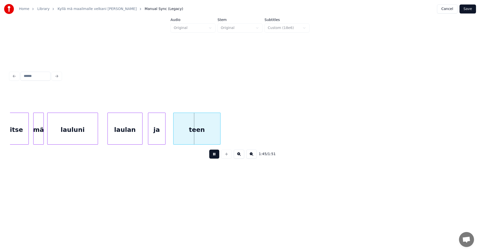
click at [216, 156] on button at bounding box center [214, 154] width 10 height 9
click at [128, 137] on div "laulan" at bounding box center [122, 130] width 35 height 34
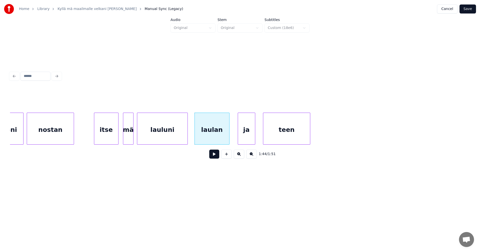
scroll to position [0, 8966]
click at [110, 138] on div "itse" at bounding box center [104, 130] width 24 height 34
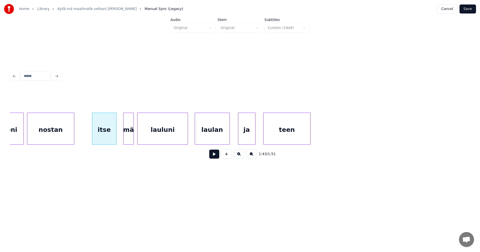
click at [215, 157] on button at bounding box center [214, 154] width 10 height 9
click at [127, 135] on div "mä" at bounding box center [129, 130] width 10 height 34
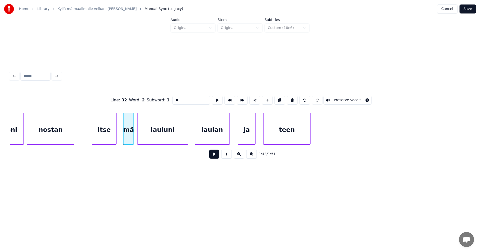
click at [215, 159] on button at bounding box center [214, 154] width 10 height 9
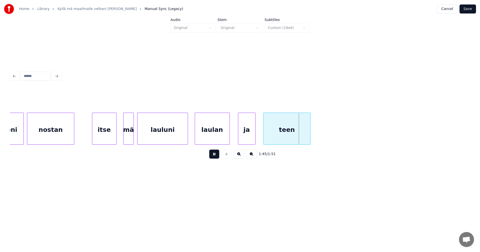
drag, startPoint x: 216, startPoint y: 159, endPoint x: 221, endPoint y: 154, distance: 7.3
click at [218, 158] on button at bounding box center [214, 154] width 10 height 9
click at [217, 138] on div "laulan" at bounding box center [212, 130] width 35 height 34
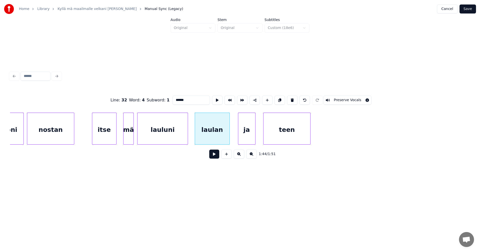
click at [213, 155] on button at bounding box center [214, 154] width 10 height 9
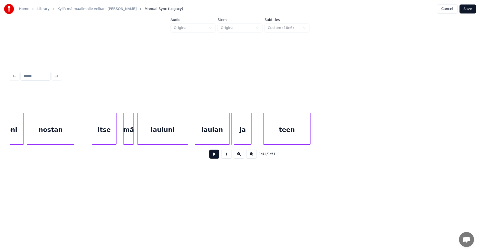
click at [239, 139] on div "ja" at bounding box center [242, 130] width 17 height 34
click at [247, 139] on div at bounding box center [248, 129] width 2 height 32
click at [216, 158] on button at bounding box center [214, 154] width 10 height 9
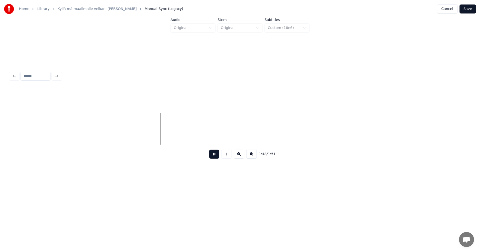
click at [218, 158] on button at bounding box center [214, 154] width 10 height 9
click at [471, 10] on button "Save" at bounding box center [468, 9] width 17 height 9
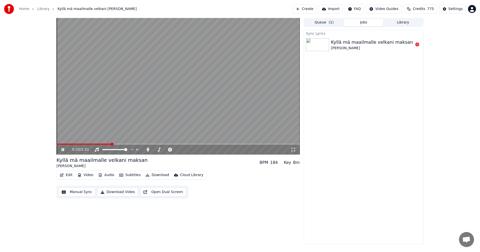
click at [104, 144] on span at bounding box center [84, 144] width 55 height 1
click at [98, 145] on span at bounding box center [83, 144] width 53 height 1
click at [165, 144] on span at bounding box center [115, 144] width 116 height 1
click at [158, 144] on span at bounding box center [108, 144] width 102 height 1
click at [209, 144] on span at bounding box center [178, 144] width 243 height 1
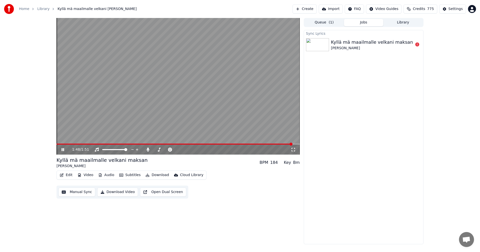
click at [62, 151] on icon at bounding box center [67, 150] width 12 height 4
click at [58, 144] on span at bounding box center [175, 144] width 236 height 1
click at [62, 149] on icon at bounding box center [62, 150] width 3 height 4
click at [62, 149] on icon at bounding box center [67, 150] width 12 height 4
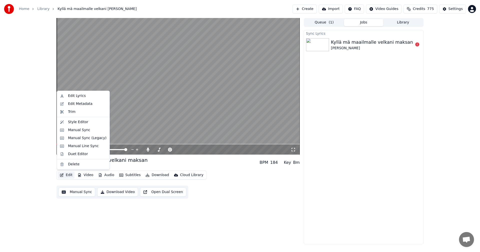
click at [69, 174] on button "Edit" at bounding box center [66, 175] width 17 height 7
click at [77, 140] on div "Manual Sync (Legacy)" at bounding box center [87, 138] width 39 height 5
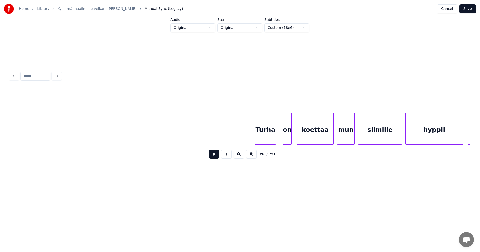
drag, startPoint x: 34, startPoint y: 147, endPoint x: 40, endPoint y: 146, distance: 6.3
click at [40, 146] on div "0:02 / 1:51" at bounding box center [240, 126] width 460 height 76
click at [263, 127] on div "Turha" at bounding box center [265, 130] width 21 height 34
click at [215, 159] on button at bounding box center [214, 154] width 10 height 9
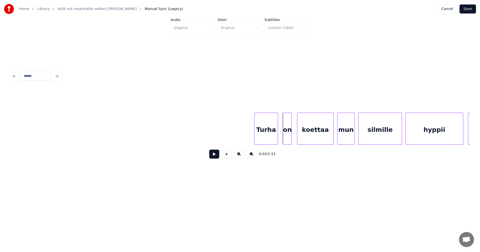
click at [277, 130] on div at bounding box center [277, 129] width 2 height 32
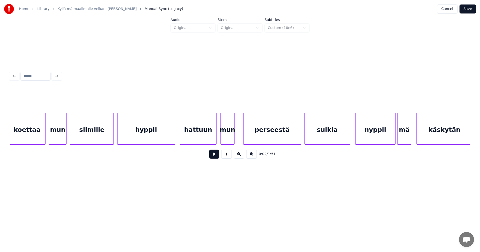
scroll to position [0, 290]
click at [153, 140] on div "hyppii" at bounding box center [144, 130] width 57 height 34
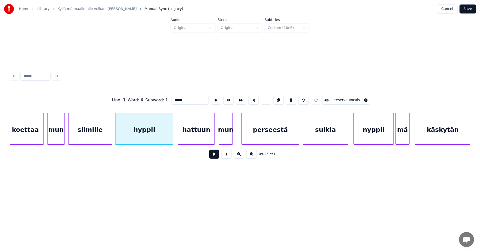
click at [214, 154] on button at bounding box center [214, 154] width 10 height 9
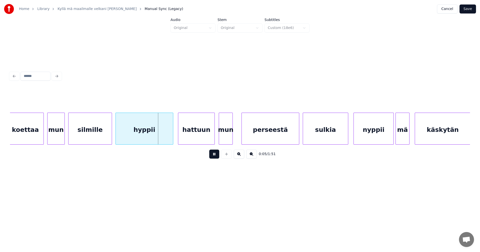
click at [214, 155] on button at bounding box center [214, 154] width 10 height 9
click at [170, 138] on div at bounding box center [171, 129] width 2 height 32
click at [182, 137] on div "hattuun" at bounding box center [193, 130] width 36 height 34
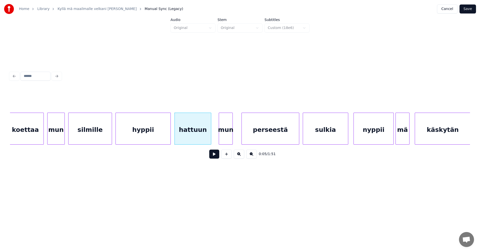
click at [216, 157] on button at bounding box center [214, 154] width 10 height 9
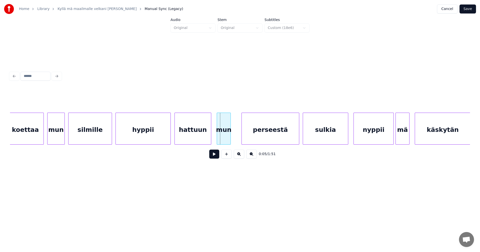
click at [225, 140] on div "mun" at bounding box center [224, 130] width 14 height 34
click at [198, 137] on div "hattuun" at bounding box center [193, 130] width 36 height 34
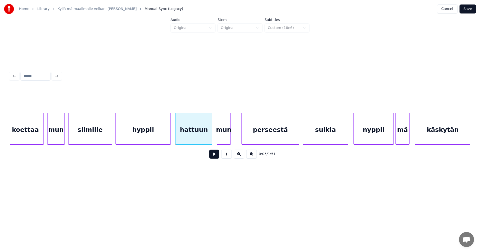
click at [212, 157] on button at bounding box center [214, 154] width 10 height 9
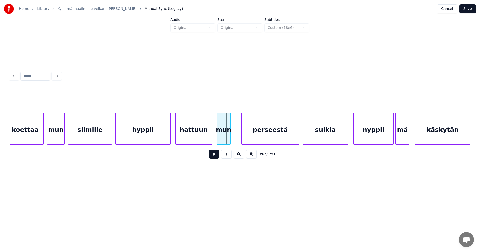
click at [212, 157] on button at bounding box center [214, 154] width 10 height 9
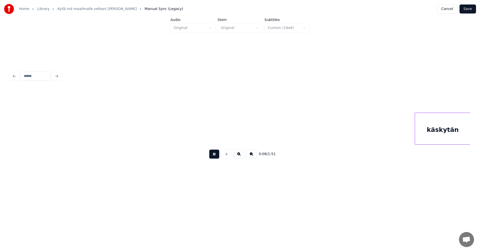
scroll to position [0, 750]
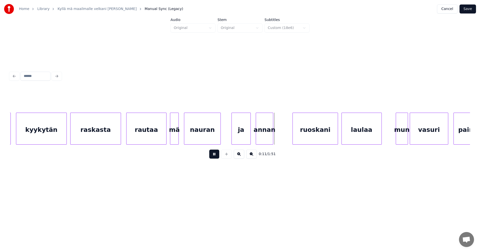
click at [212, 157] on button at bounding box center [214, 154] width 10 height 9
click at [212, 135] on div "nauran" at bounding box center [202, 130] width 36 height 34
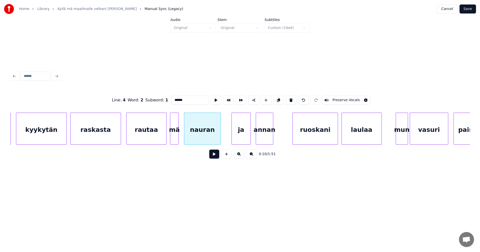
click at [214, 157] on button at bounding box center [214, 154] width 10 height 9
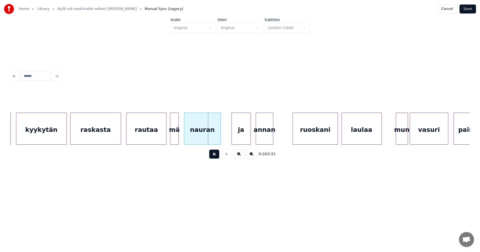
click at [214, 156] on button at bounding box center [214, 154] width 10 height 9
click at [219, 138] on div at bounding box center [220, 129] width 2 height 32
click at [207, 142] on div "nauran" at bounding box center [201, 130] width 34 height 34
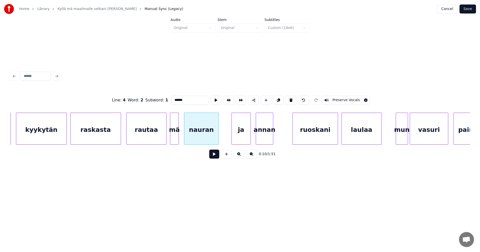
click at [187, 99] on input "******" at bounding box center [190, 100] width 38 height 9
type input "*******"
click at [216, 158] on button at bounding box center [214, 154] width 10 height 9
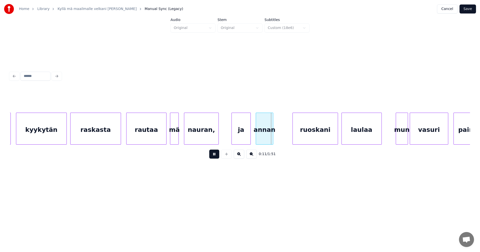
drag, startPoint x: 216, startPoint y: 158, endPoint x: 240, endPoint y: 140, distance: 30.9
click at [217, 157] on button at bounding box center [214, 154] width 10 height 9
click at [267, 128] on div "annan" at bounding box center [264, 130] width 17 height 34
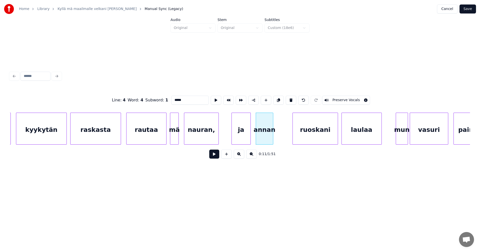
click at [189, 100] on input "*****" at bounding box center [190, 100] width 38 height 9
type input "******"
click at [219, 156] on div "0:11 / 1:51" at bounding box center [240, 154] width 452 height 11
click at [218, 158] on button at bounding box center [214, 154] width 10 height 9
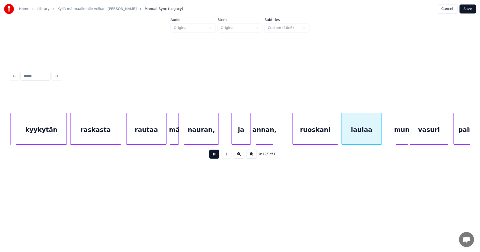
click at [218, 158] on button at bounding box center [214, 154] width 10 height 9
click at [364, 127] on div "laulaa" at bounding box center [362, 130] width 40 height 34
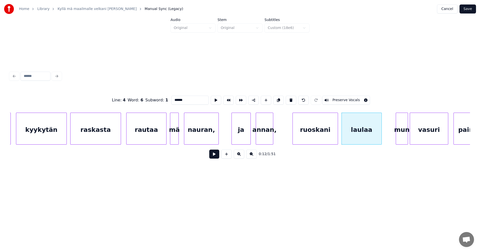
click at [400, 128] on div "mun" at bounding box center [402, 130] width 12 height 34
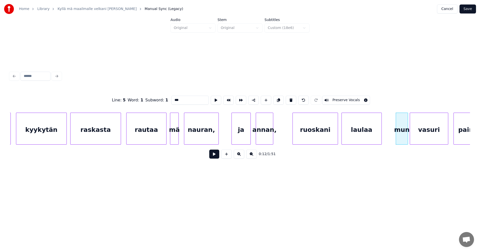
click at [200, 134] on div "nauran," at bounding box center [201, 130] width 34 height 34
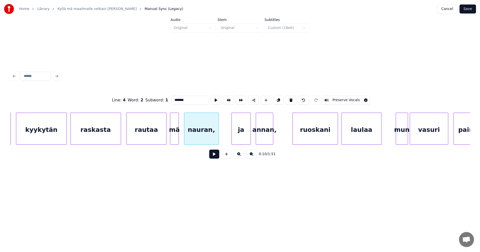
click at [244, 134] on div "ja" at bounding box center [241, 130] width 19 height 34
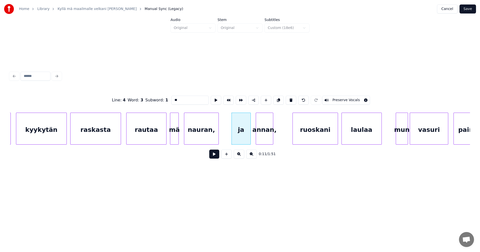
click at [266, 134] on div "annan," at bounding box center [264, 130] width 17 height 34
click at [316, 130] on div "ruoskani" at bounding box center [315, 130] width 45 height 34
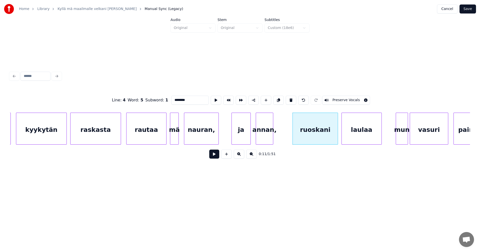
click at [361, 130] on div "laulaa" at bounding box center [362, 130] width 40 height 34
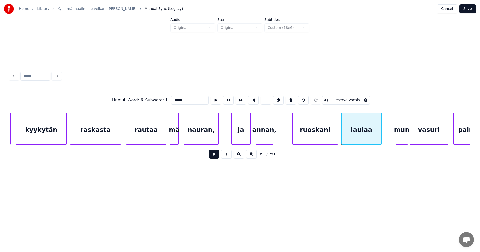
click at [328, 135] on div "ruoskani" at bounding box center [315, 130] width 45 height 34
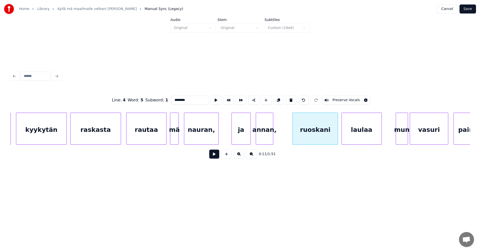
click at [401, 130] on div "mun" at bounding box center [402, 130] width 12 height 34
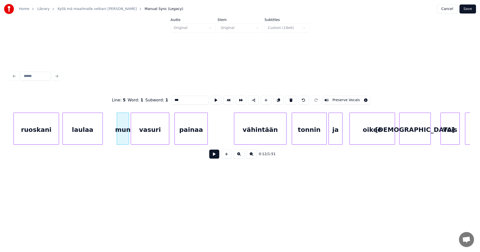
scroll to position [0, 1030]
click at [192, 136] on div "painaa" at bounding box center [190, 130] width 33 height 34
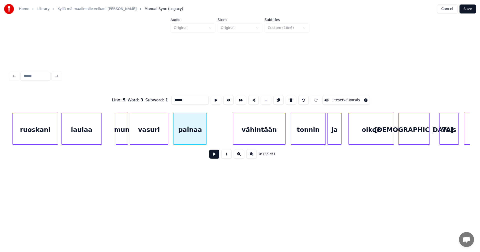
click at [184, 98] on input "******" at bounding box center [190, 100] width 38 height 9
click at [201, 134] on div "painaa," at bounding box center [190, 130] width 33 height 34
type input "*******"
click at [218, 156] on button at bounding box center [214, 154] width 10 height 9
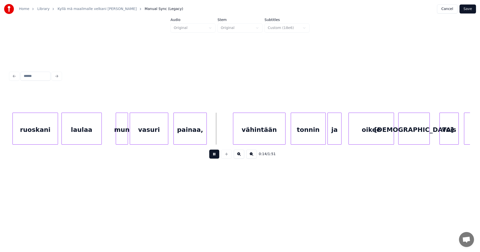
click at [218, 156] on button at bounding box center [214, 154] width 10 height 9
click at [208, 140] on div at bounding box center [209, 129] width 2 height 32
click at [215, 157] on button at bounding box center [214, 154] width 10 height 9
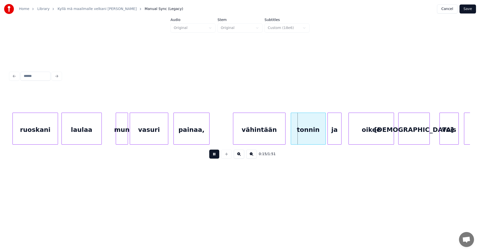
click at [215, 157] on button at bounding box center [214, 154] width 10 height 9
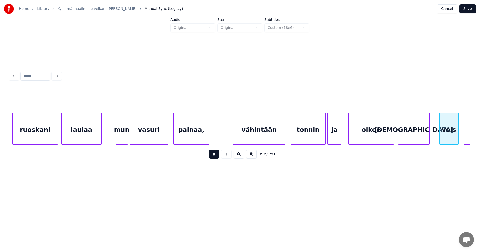
click at [215, 157] on button at bounding box center [214, 154] width 10 height 9
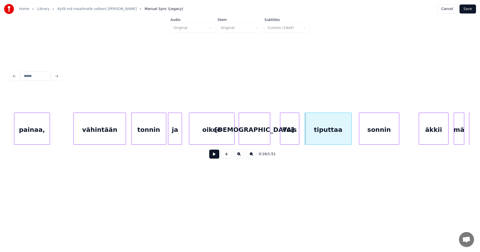
scroll to position [0, 1190]
click at [244, 131] on div "suora" at bounding box center [254, 130] width 31 height 34
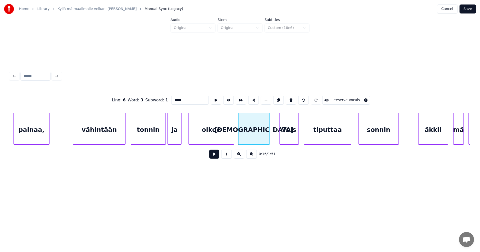
click at [289, 132] on div "vois" at bounding box center [289, 130] width 19 height 34
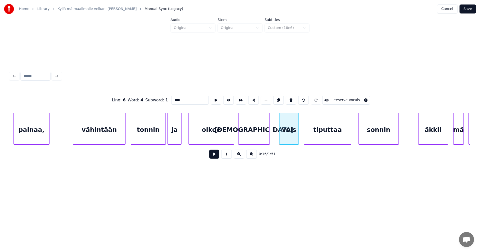
click at [259, 137] on div "suora" at bounding box center [254, 130] width 31 height 34
type input "*****"
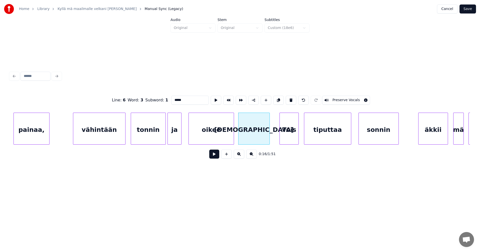
click at [213, 159] on button at bounding box center [214, 154] width 10 height 9
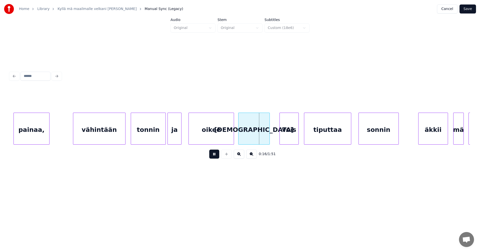
click at [213, 158] on button at bounding box center [214, 154] width 10 height 9
click at [249, 130] on div "suora" at bounding box center [254, 130] width 31 height 34
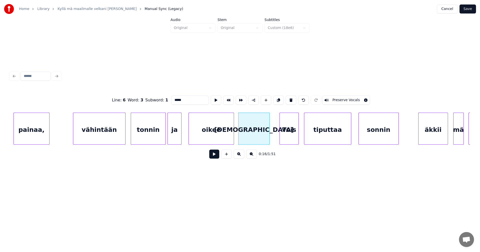
click at [189, 101] on input "*****" at bounding box center [190, 100] width 38 height 9
type input "******"
click at [214, 158] on button at bounding box center [214, 154] width 10 height 9
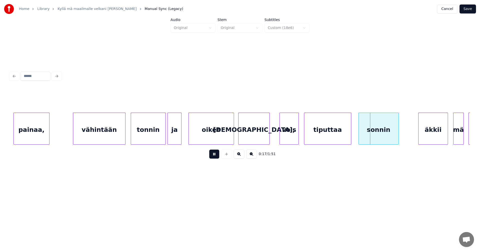
click at [216, 158] on button at bounding box center [214, 154] width 10 height 9
click at [395, 133] on div "sonnin" at bounding box center [379, 130] width 40 height 34
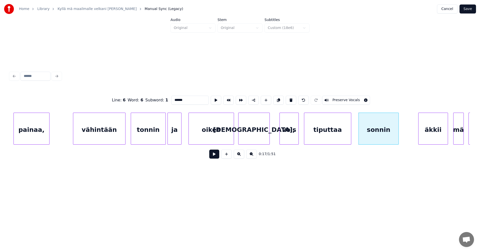
click at [435, 134] on div "äkkii" at bounding box center [433, 130] width 29 height 34
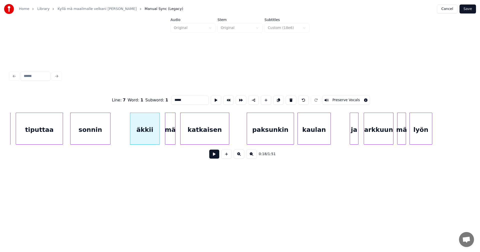
scroll to position [0, 1490]
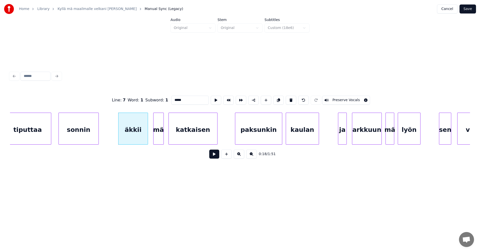
click at [199, 135] on div "katkaisen" at bounding box center [193, 130] width 49 height 34
type input "*********"
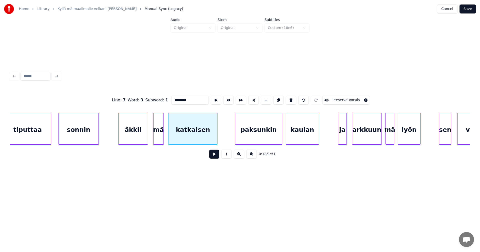
click at [208, 132] on div "katkaisen" at bounding box center [193, 130] width 49 height 34
click at [192, 100] on input "*********" at bounding box center [190, 100] width 38 height 9
click at [312, 132] on div "kaulan" at bounding box center [302, 130] width 33 height 34
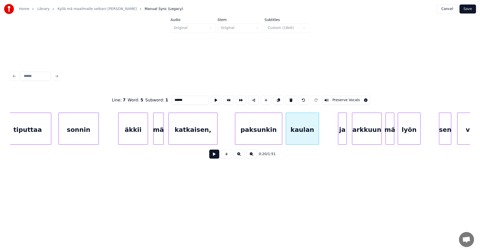
click at [342, 135] on div "ja" at bounding box center [342, 130] width 8 height 34
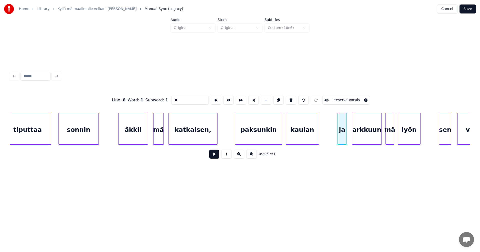
click at [338, 135] on div at bounding box center [339, 129] width 2 height 32
type input "**"
click at [216, 157] on button at bounding box center [214, 154] width 10 height 9
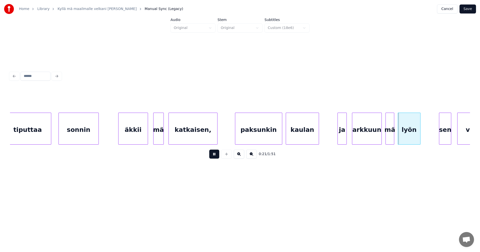
click at [216, 157] on button at bounding box center [214, 154] width 10 height 9
click at [407, 125] on div "lyön" at bounding box center [409, 130] width 22 height 34
click at [447, 131] on div "sen" at bounding box center [445, 130] width 12 height 34
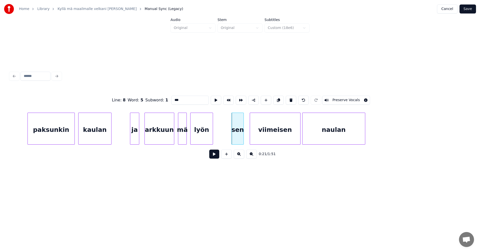
scroll to position [0, 1700]
click at [197, 133] on div "lyön" at bounding box center [199, 130] width 22 height 34
type input "****"
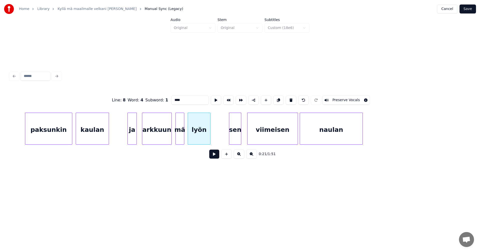
click at [212, 154] on button at bounding box center [214, 154] width 10 height 9
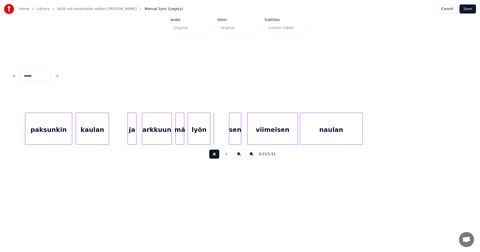
click at [212, 154] on button at bounding box center [214, 154] width 10 height 9
click at [228, 135] on div at bounding box center [229, 129] width 2 height 32
click at [189, 138] on div at bounding box center [189, 129] width 2 height 32
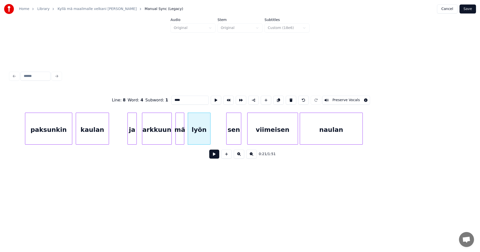
click at [185, 97] on input "****" at bounding box center [190, 100] width 38 height 9
type input "*****"
click at [216, 157] on button at bounding box center [214, 154] width 10 height 9
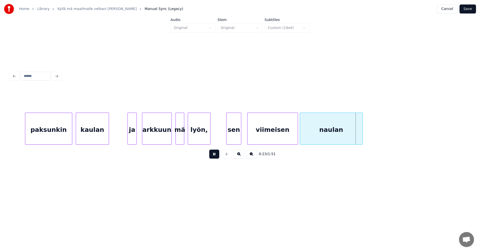
click at [216, 157] on button at bounding box center [214, 154] width 10 height 9
click at [265, 132] on div "viimeisen" at bounding box center [273, 130] width 50 height 34
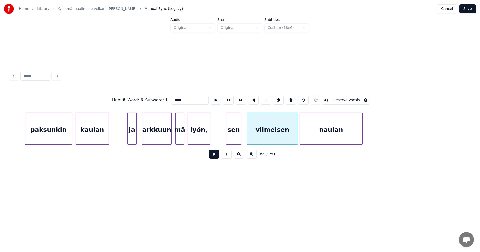
type input "*********"
click at [214, 159] on button at bounding box center [214, 154] width 10 height 9
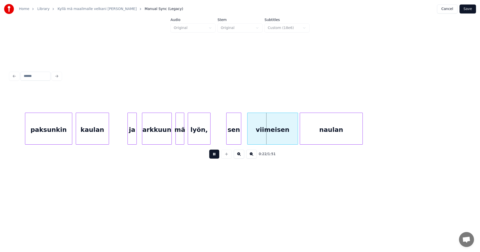
click at [214, 159] on button at bounding box center [214, 154] width 10 height 9
click at [256, 141] on div "viimeisen" at bounding box center [273, 130] width 50 height 34
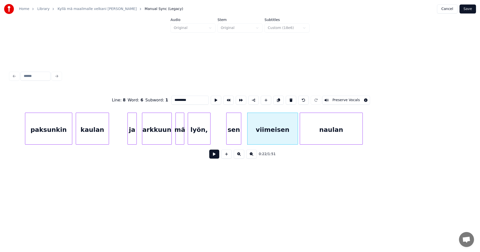
click at [216, 158] on button at bounding box center [214, 154] width 10 height 9
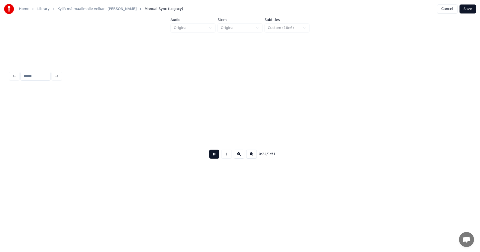
scroll to position [0, 2161]
click at [216, 158] on button at bounding box center [214, 154] width 10 height 9
click at [464, 9] on button "Save" at bounding box center [468, 9] width 17 height 9
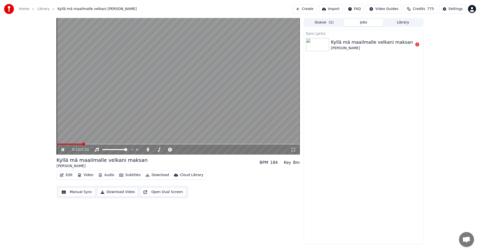
click at [82, 145] on span at bounding box center [70, 144] width 26 height 1
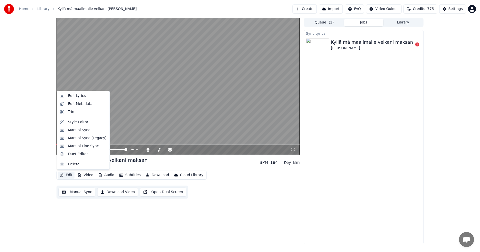
click at [70, 176] on button "Edit" at bounding box center [66, 175] width 17 height 7
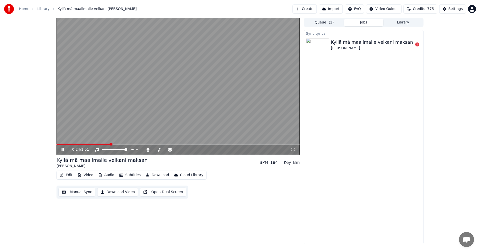
click at [225, 146] on div "0:24 / 1:51" at bounding box center [178, 150] width 243 height 10
click at [88, 144] on span at bounding box center [85, 144] width 57 height 1
click at [61, 151] on icon at bounding box center [67, 150] width 12 height 4
click at [71, 172] on button "Edit" at bounding box center [66, 175] width 17 height 7
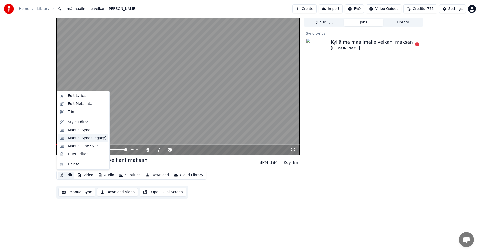
click at [84, 139] on div "Manual Sync (Legacy)" at bounding box center [87, 138] width 39 height 5
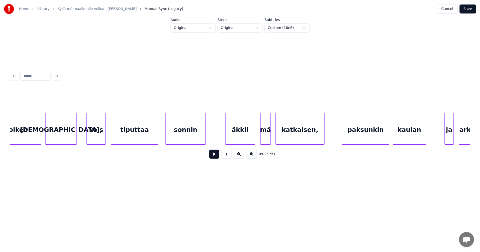
scroll to position [0, 1389]
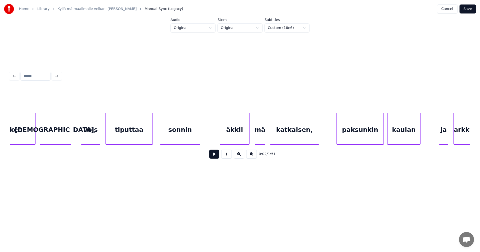
click at [64, 141] on div "suora," at bounding box center [55, 130] width 31 height 34
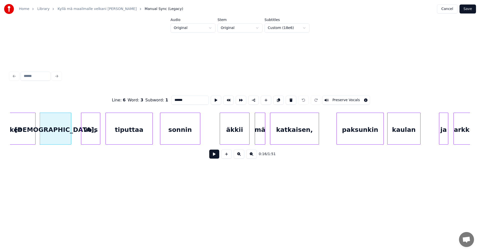
click at [187, 98] on input "******" at bounding box center [190, 100] width 38 height 9
type input "*****"
click at [468, 9] on button "Save" at bounding box center [468, 9] width 17 height 9
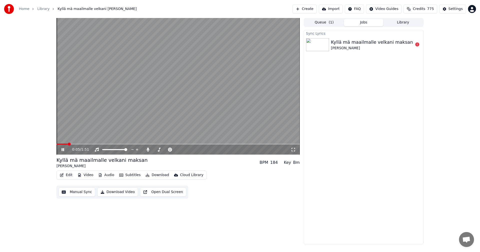
click at [63, 150] on icon at bounding box center [67, 150] width 12 height 4
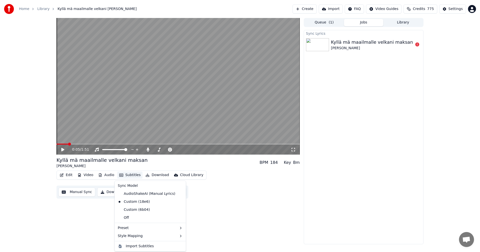
click at [136, 176] on button "Subtitles" at bounding box center [129, 175] width 25 height 7
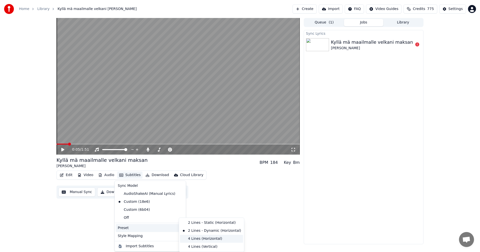
click at [211, 239] on div "4 Lines (Horizontal)" at bounding box center [211, 239] width 63 height 8
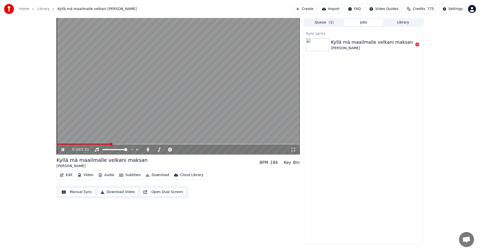
click at [64, 150] on icon at bounding box center [63, 149] width 3 height 3
click at [134, 177] on button "Subtitles" at bounding box center [129, 175] width 25 height 7
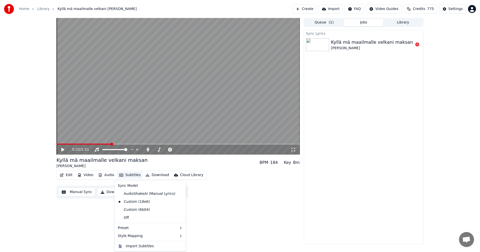
click at [68, 145] on span at bounding box center [84, 144] width 55 height 1
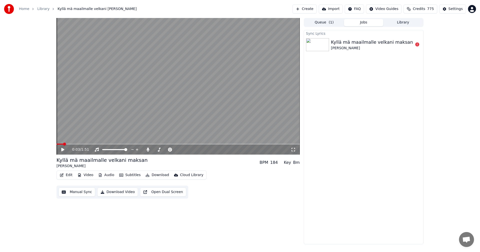
click at [62, 144] on span at bounding box center [60, 144] width 7 height 1
click at [62, 151] on icon at bounding box center [62, 150] width 3 height 4
click at [63, 151] on icon at bounding box center [63, 149] width 3 height 3
click at [452, 10] on div "Settings" at bounding box center [456, 9] width 14 height 5
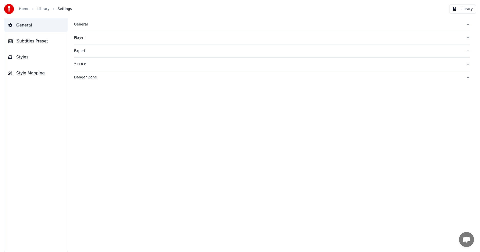
click at [36, 42] on span "Subtitles Preset" at bounding box center [32, 41] width 31 height 6
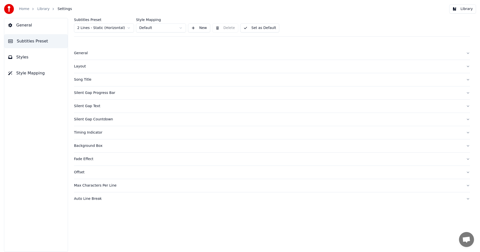
click at [121, 28] on html "Home Library Settings Library General Subtitles Preset Styles Style Mapping Sub…" at bounding box center [240, 126] width 480 height 252
click at [96, 174] on div "Max Characters Per Line" at bounding box center [268, 172] width 388 height 5
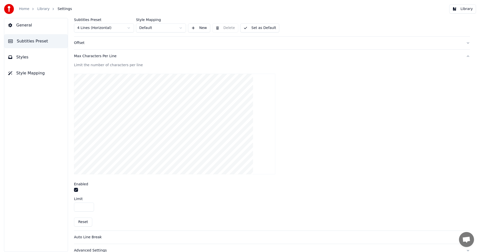
scroll to position [125, 0]
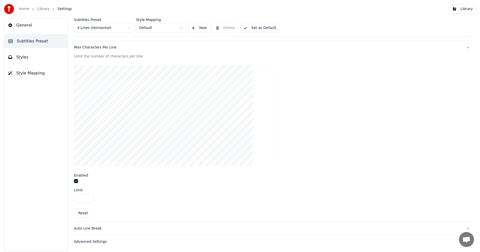
click at [89, 196] on input "**" at bounding box center [84, 198] width 20 height 9
type input "**"
click at [89, 196] on input "**" at bounding box center [84, 198] width 20 height 9
click at [468, 7] on button "Library" at bounding box center [462, 9] width 27 height 9
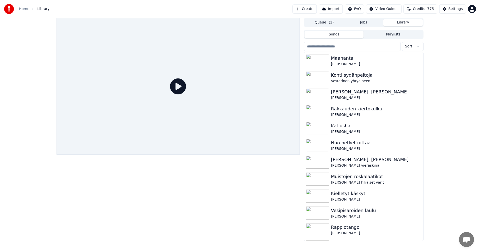
click at [329, 48] on input "search" at bounding box center [352, 46] width 97 height 9
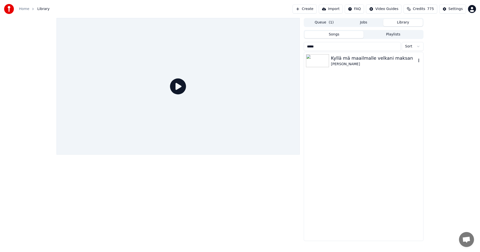
type input "*****"
click at [319, 63] on img at bounding box center [317, 60] width 23 height 13
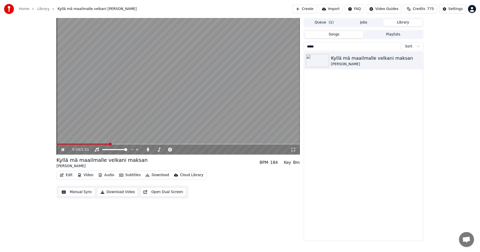
click at [63, 150] on icon at bounding box center [67, 150] width 12 height 4
